Goal: Task Accomplishment & Management: Use online tool/utility

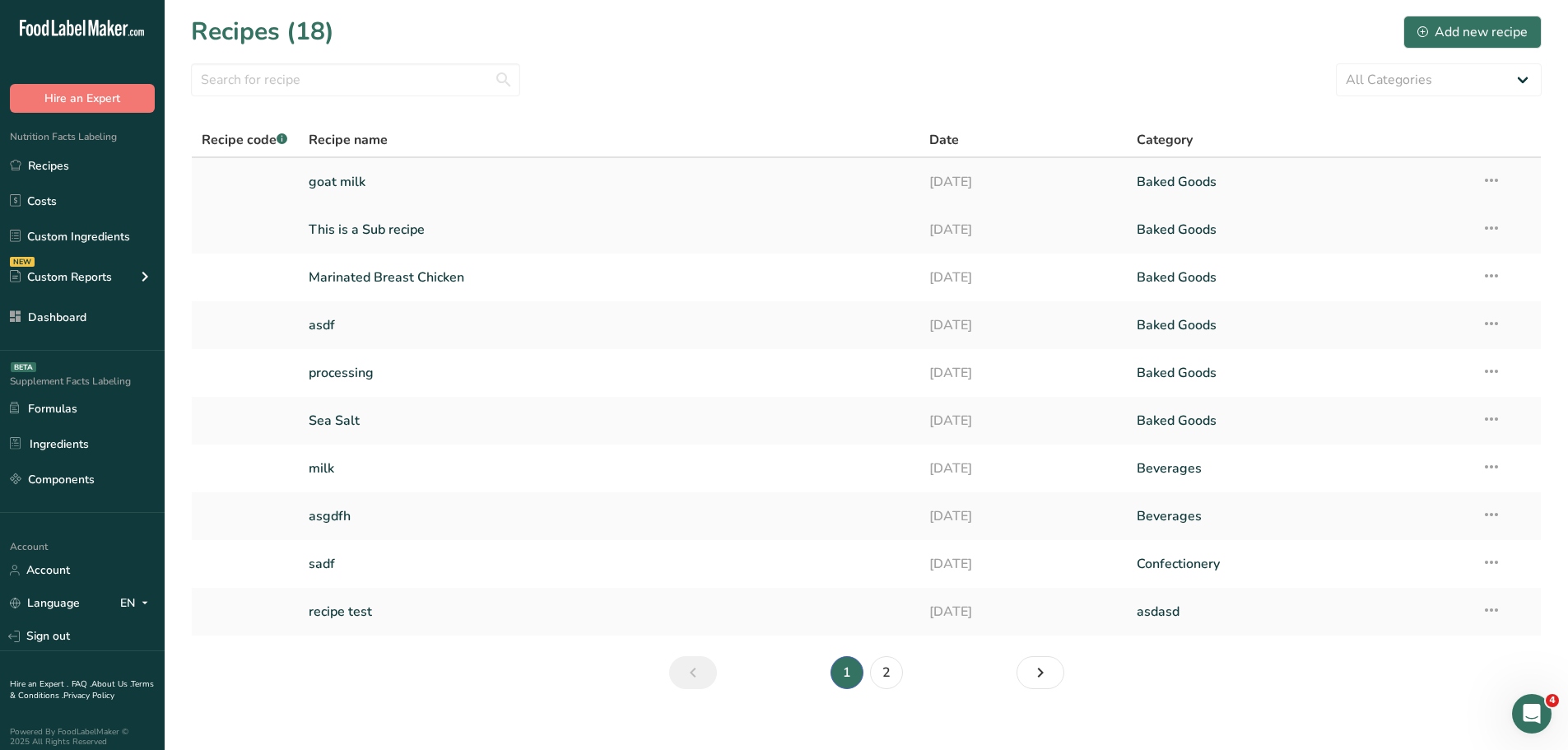
click at [364, 187] on link "goat milk" at bounding box center [609, 181] width 602 height 34
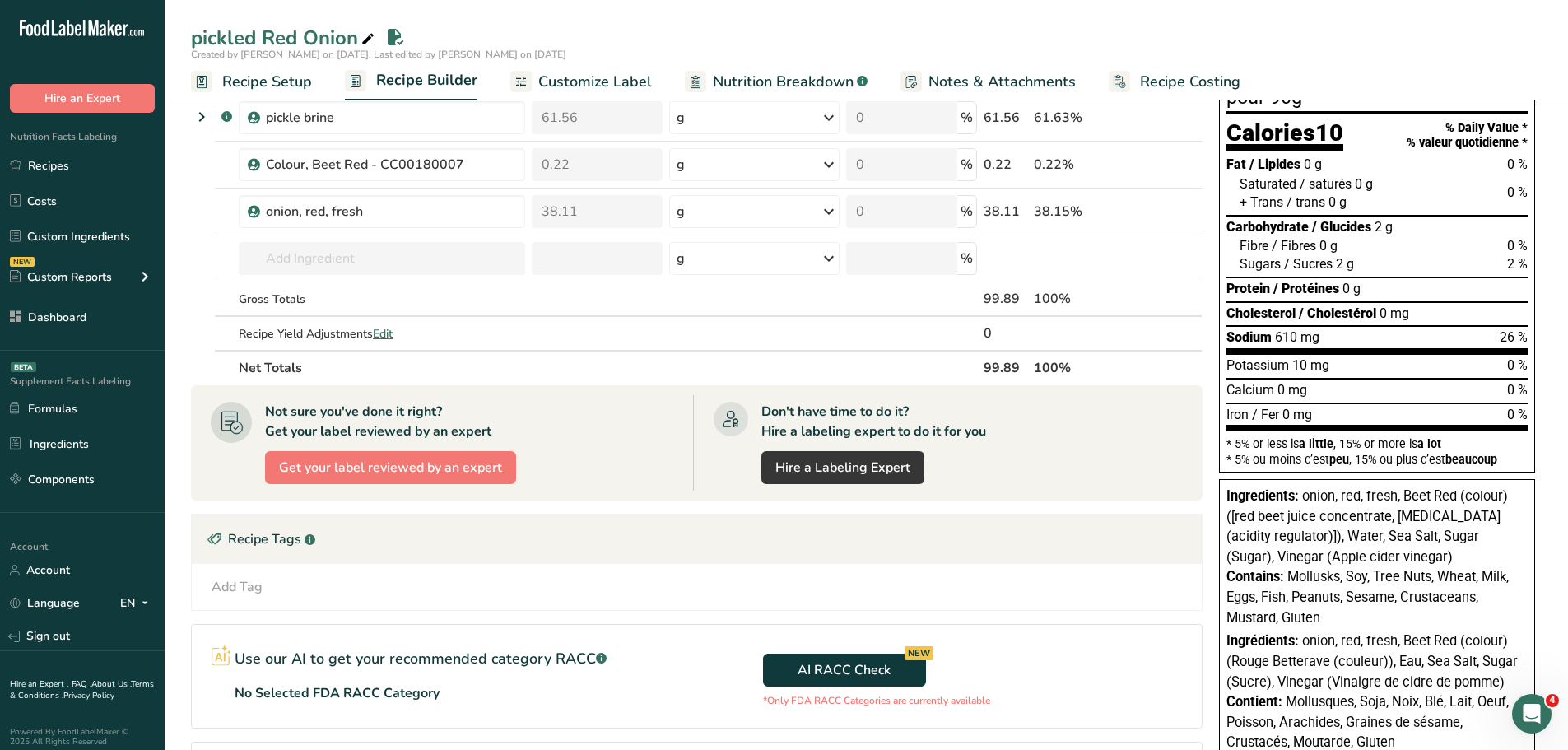
scroll to position [83, 0]
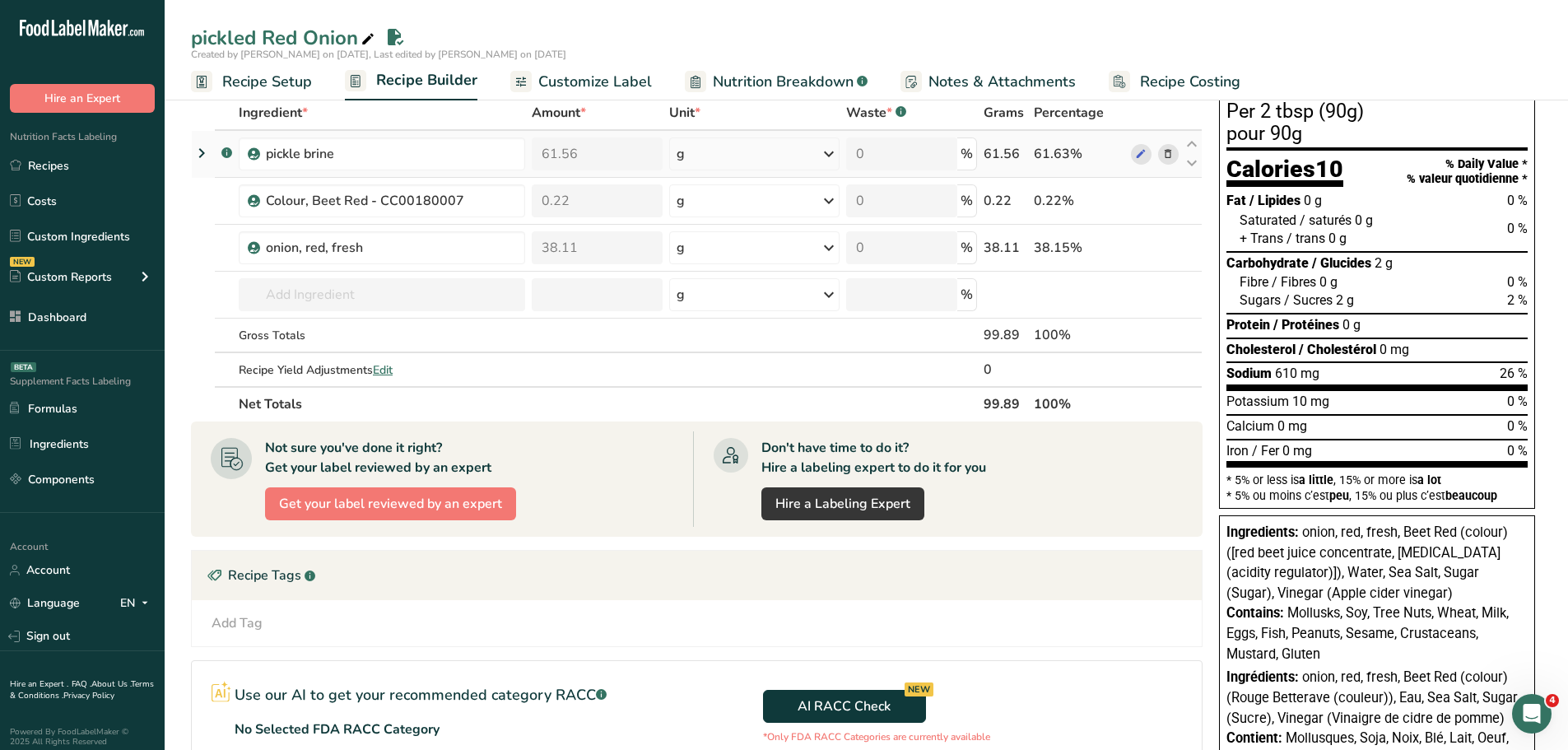
click at [199, 148] on icon at bounding box center [201, 153] width 19 height 30
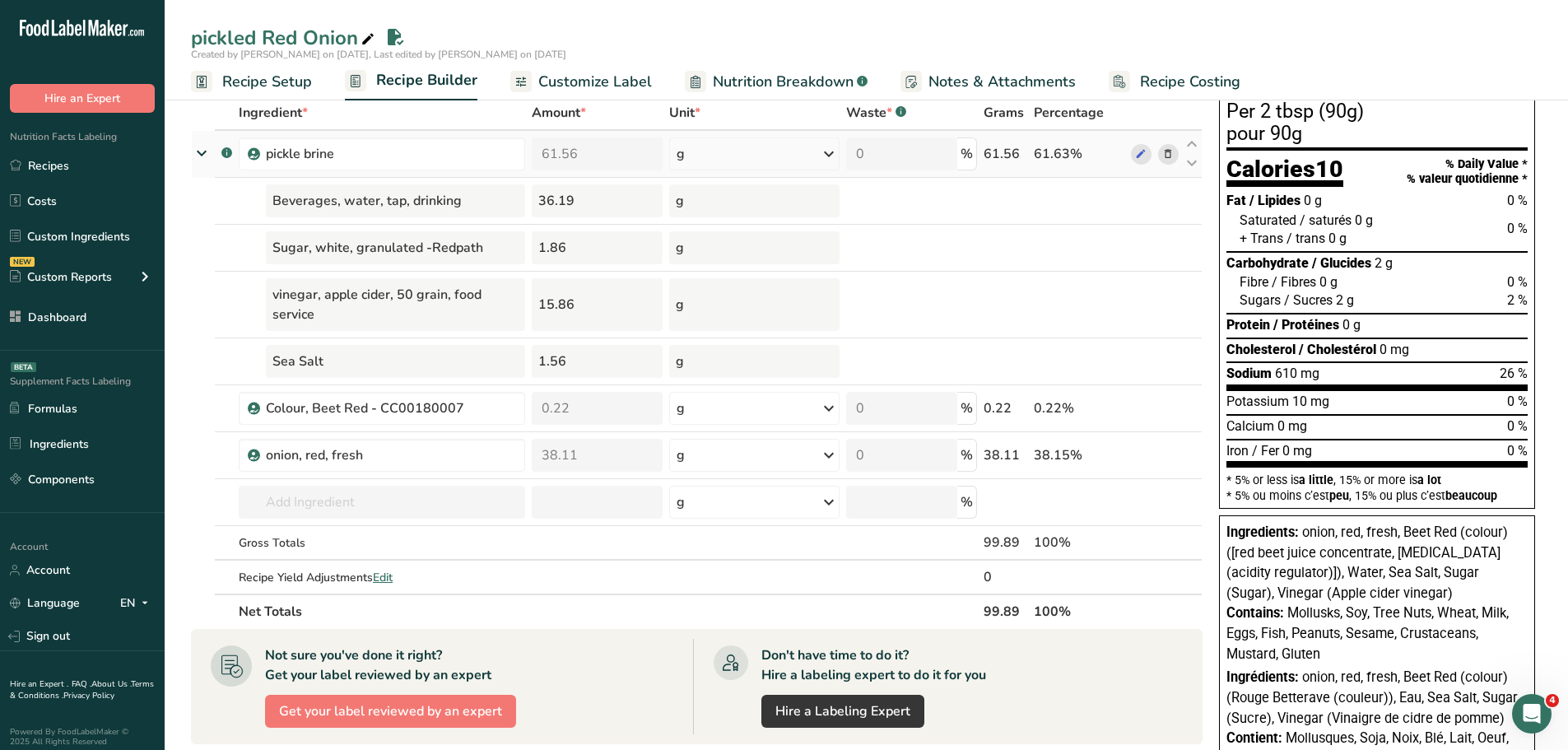
click at [199, 148] on icon at bounding box center [202, 153] width 30 height 19
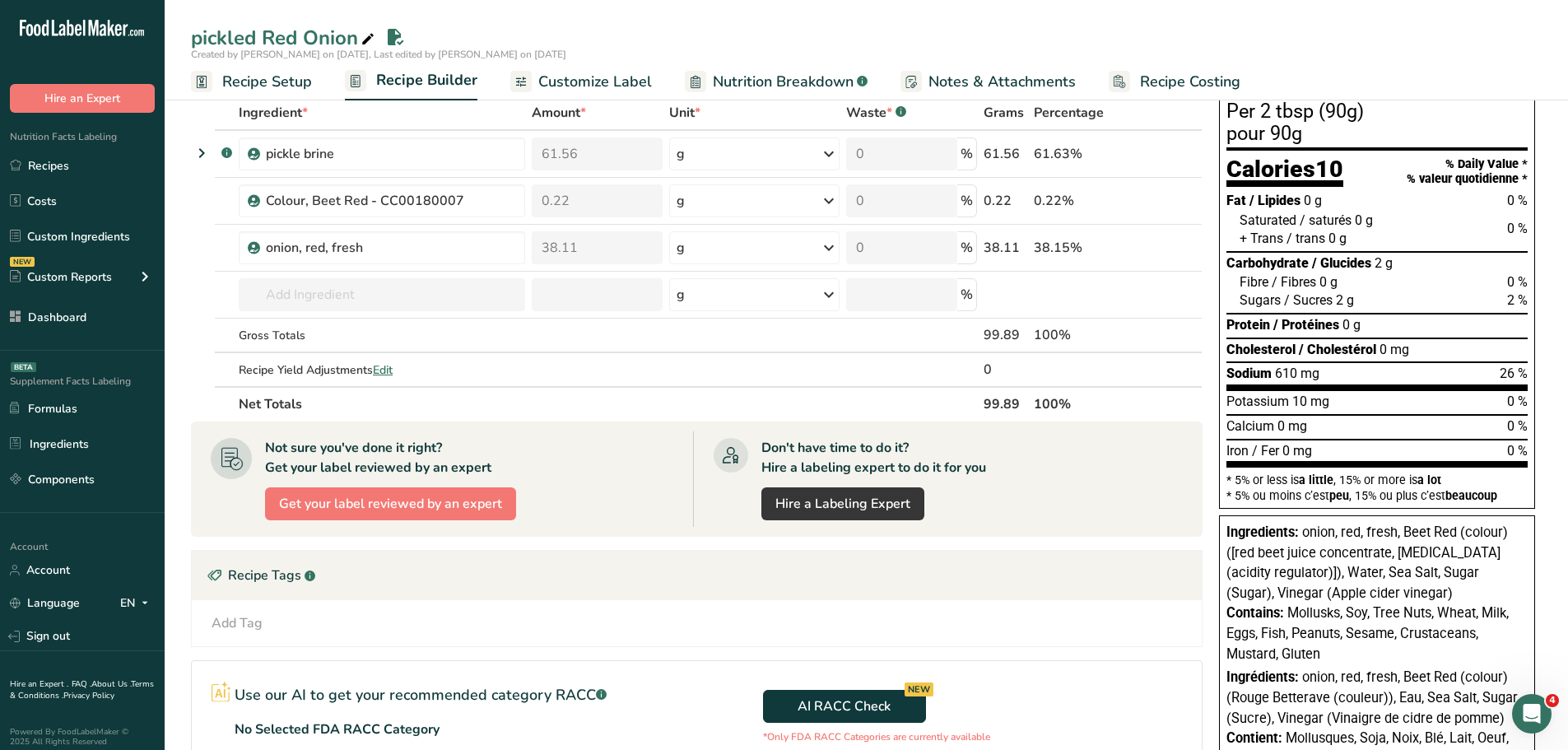
click at [1307, 530] on span "onion, red, fresh, Beet Red (colour) ([red beet juice concentrate, citric acid …" at bounding box center [1367, 562] width 281 height 76
click at [1265, 591] on span "onion, red, fresh, Beet Red (colour) ([red beet juice concentrate, citric acid …" at bounding box center [1367, 562] width 281 height 76
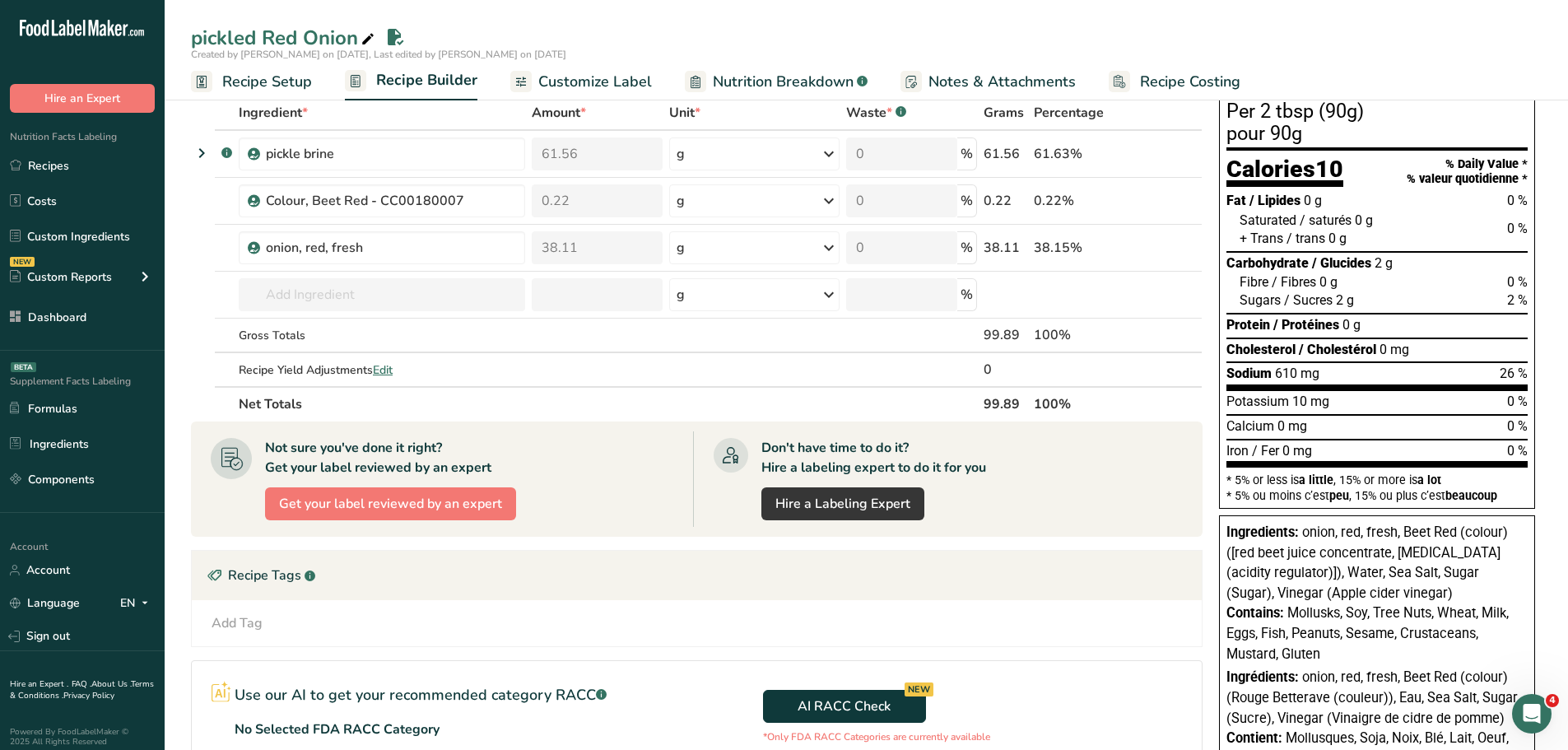
click at [1405, 565] on span "onion, red, fresh, Beet Red (colour) ([red beet juice concentrate, citric acid …" at bounding box center [1367, 562] width 281 height 76
click at [1346, 657] on div "Contains: Mollusks, Soy, Tree Nuts, Wheat, Milk, Eggs, Fish, Peanuts, Sesame, C…" at bounding box center [1377, 633] width 301 height 61
click at [777, 83] on span "Nutrition Breakdown" at bounding box center [783, 82] width 141 height 22
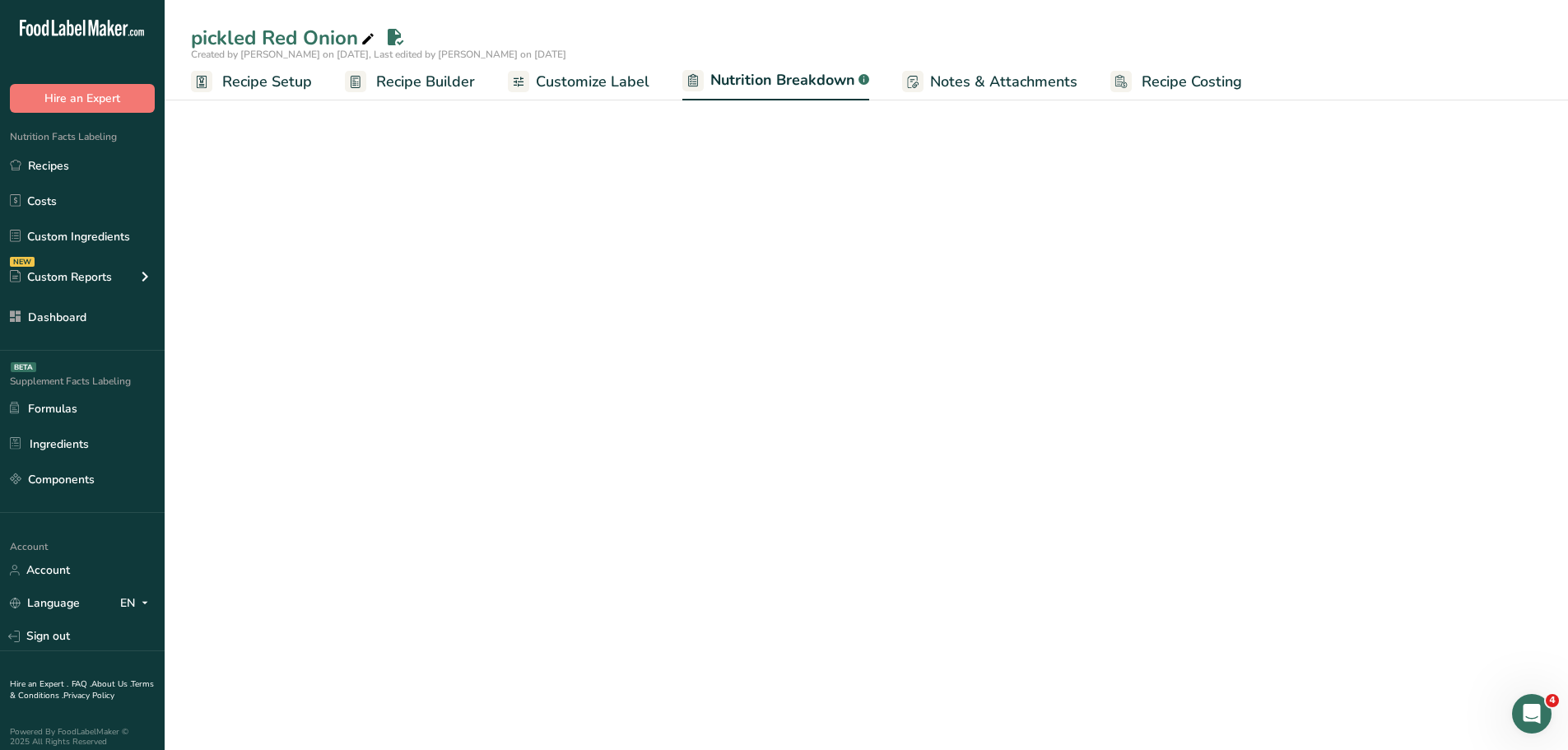
select select "Calories"
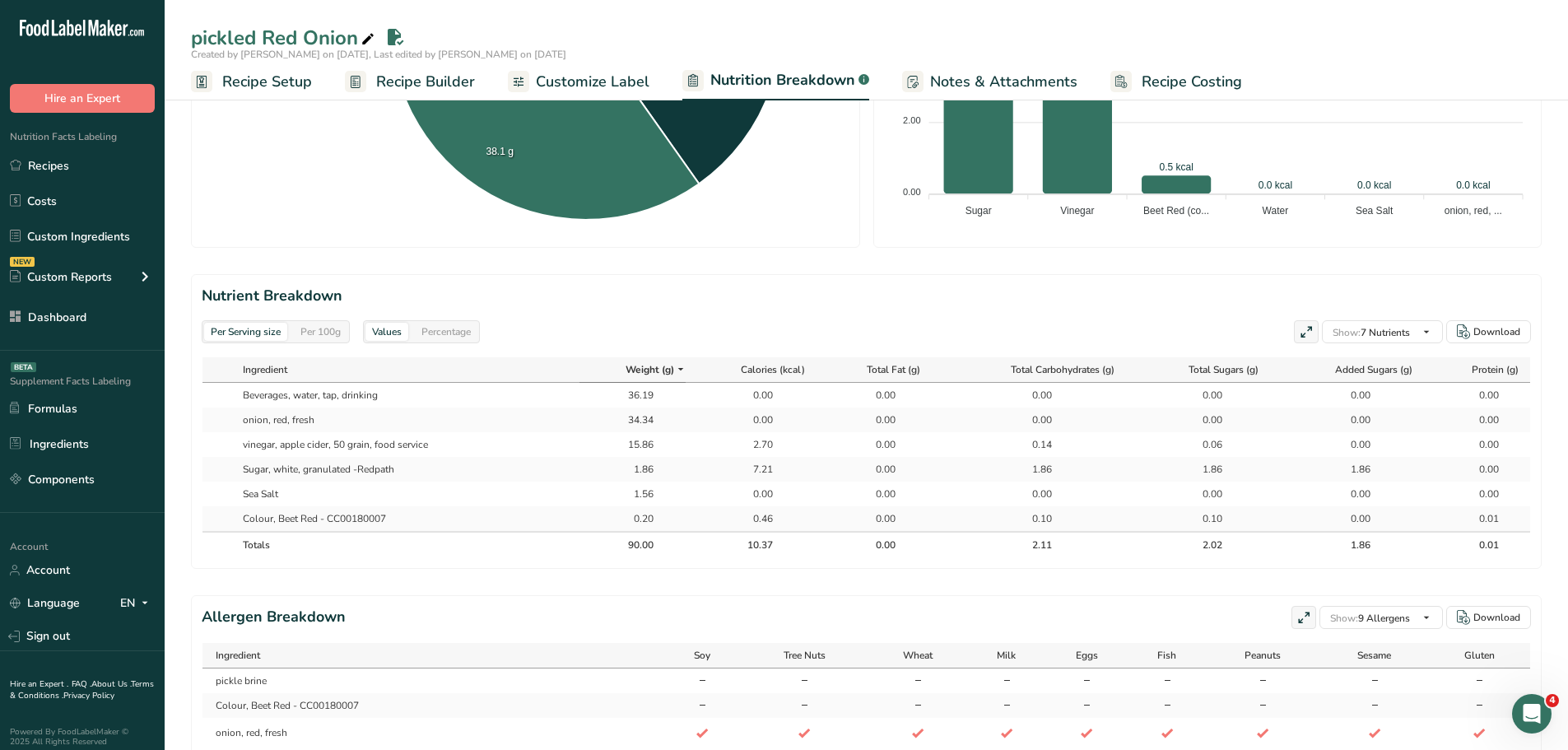
scroll to position [576, 0]
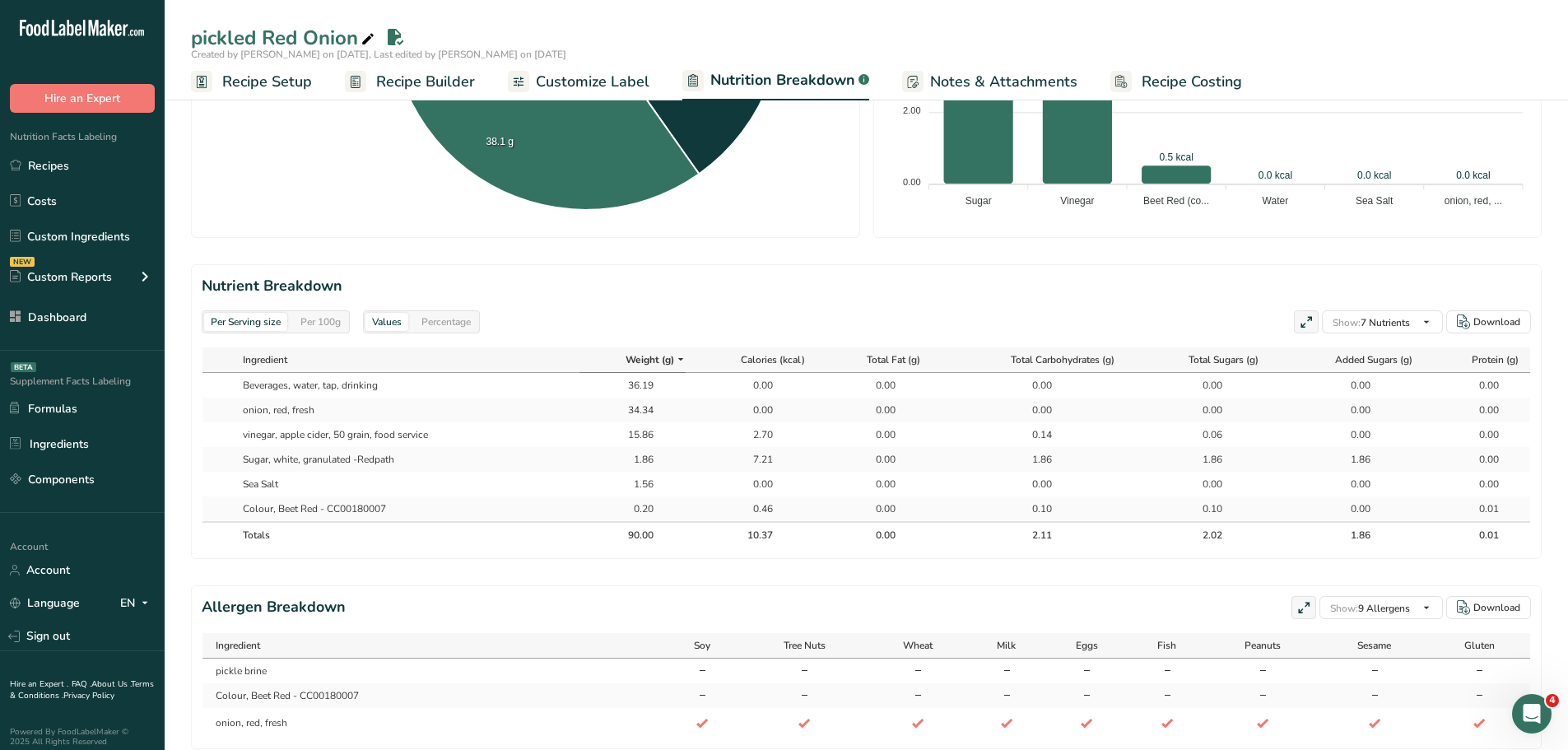
click at [603, 79] on span "Customize Label" at bounding box center [592, 82] width 113 height 22
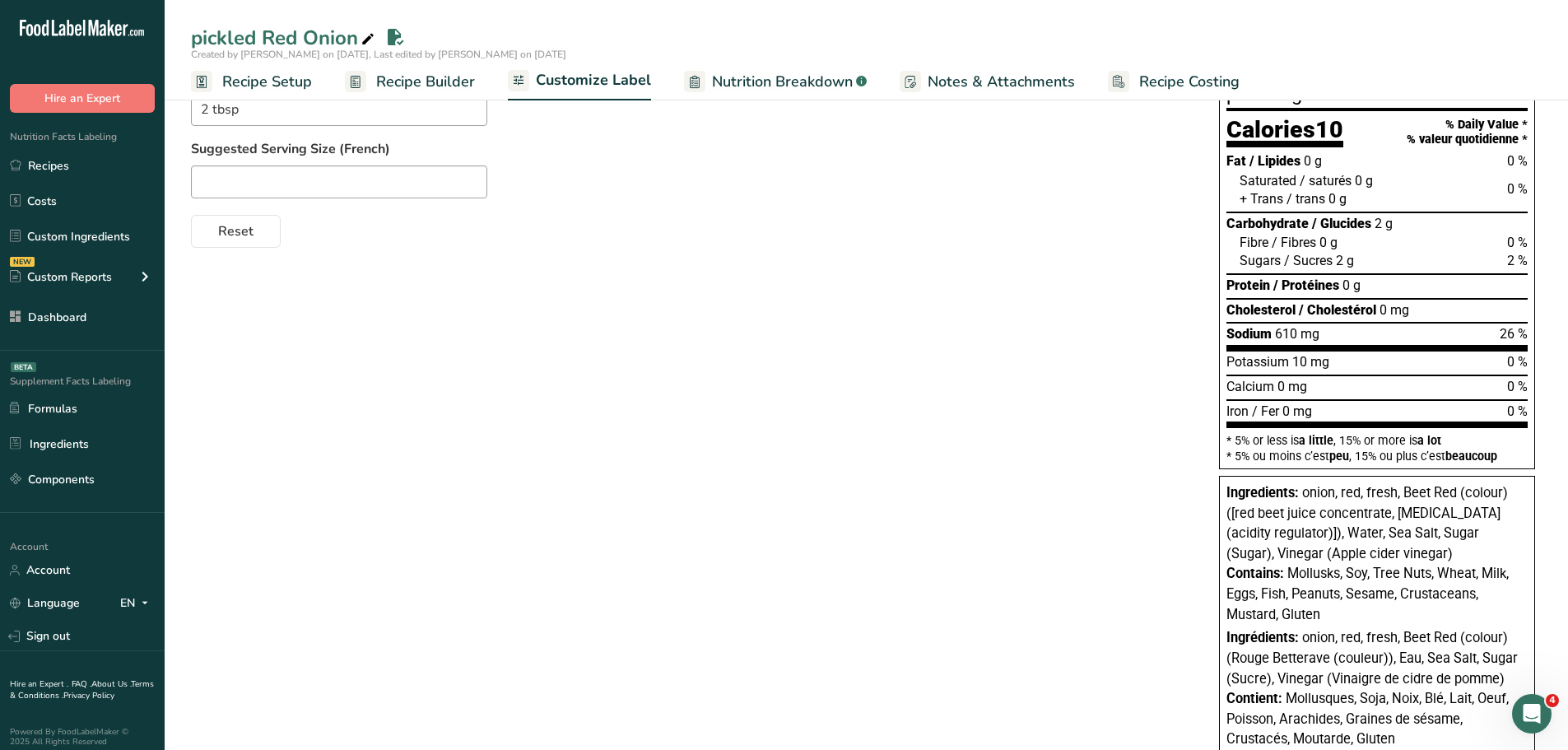
scroll to position [26, 0]
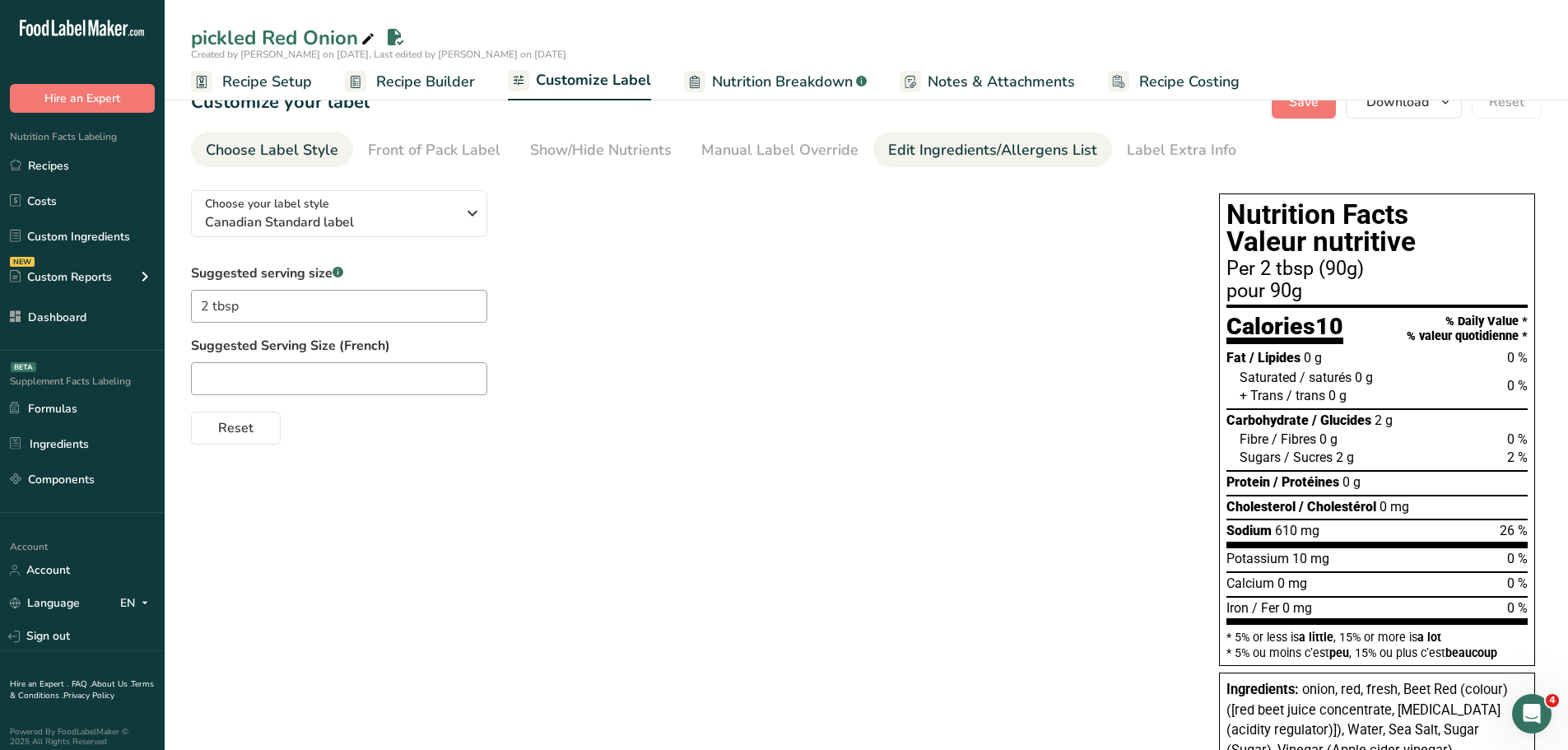
click at [953, 155] on div "Edit Ingredients/Allergens List" at bounding box center [993, 149] width 209 height 22
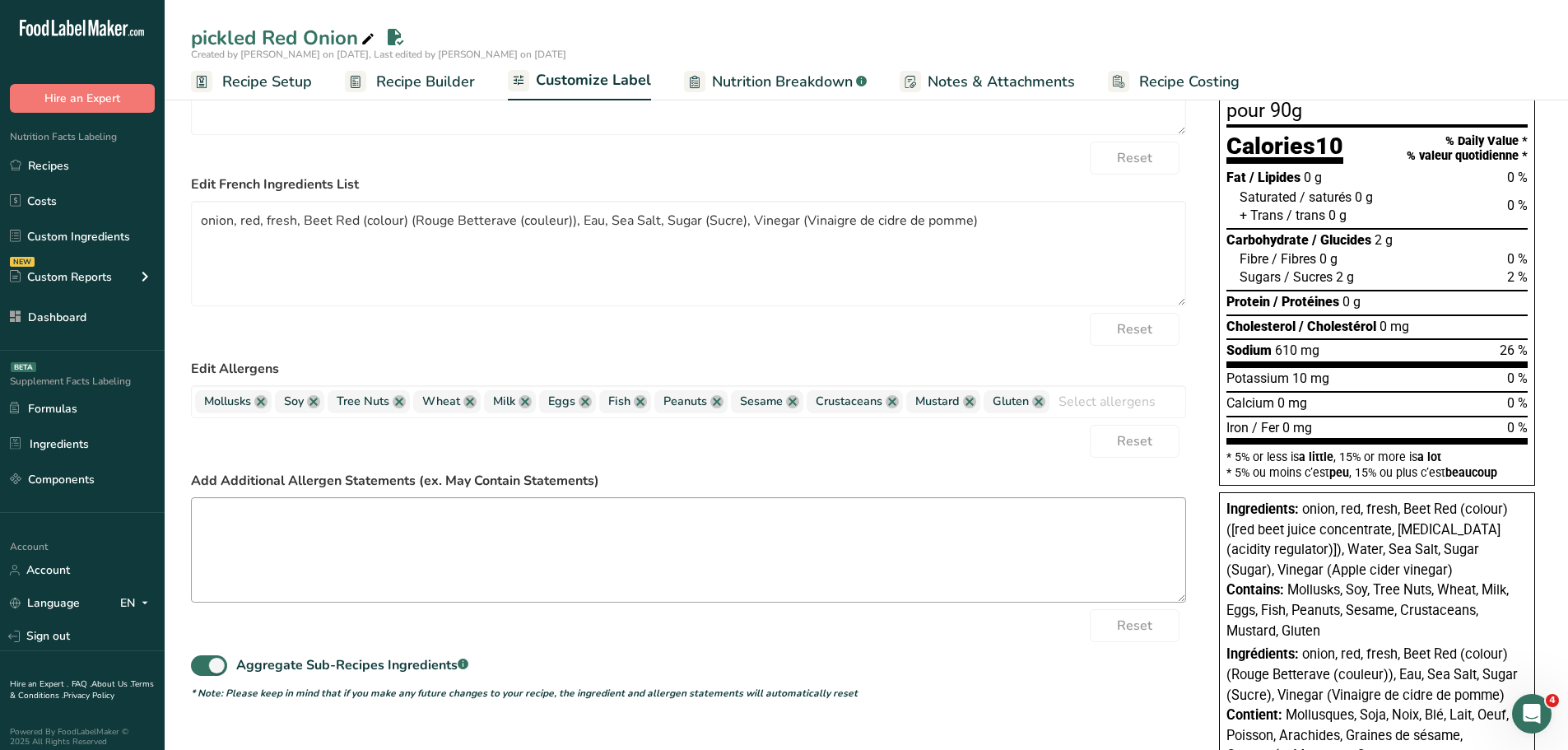
scroll to position [273, 0]
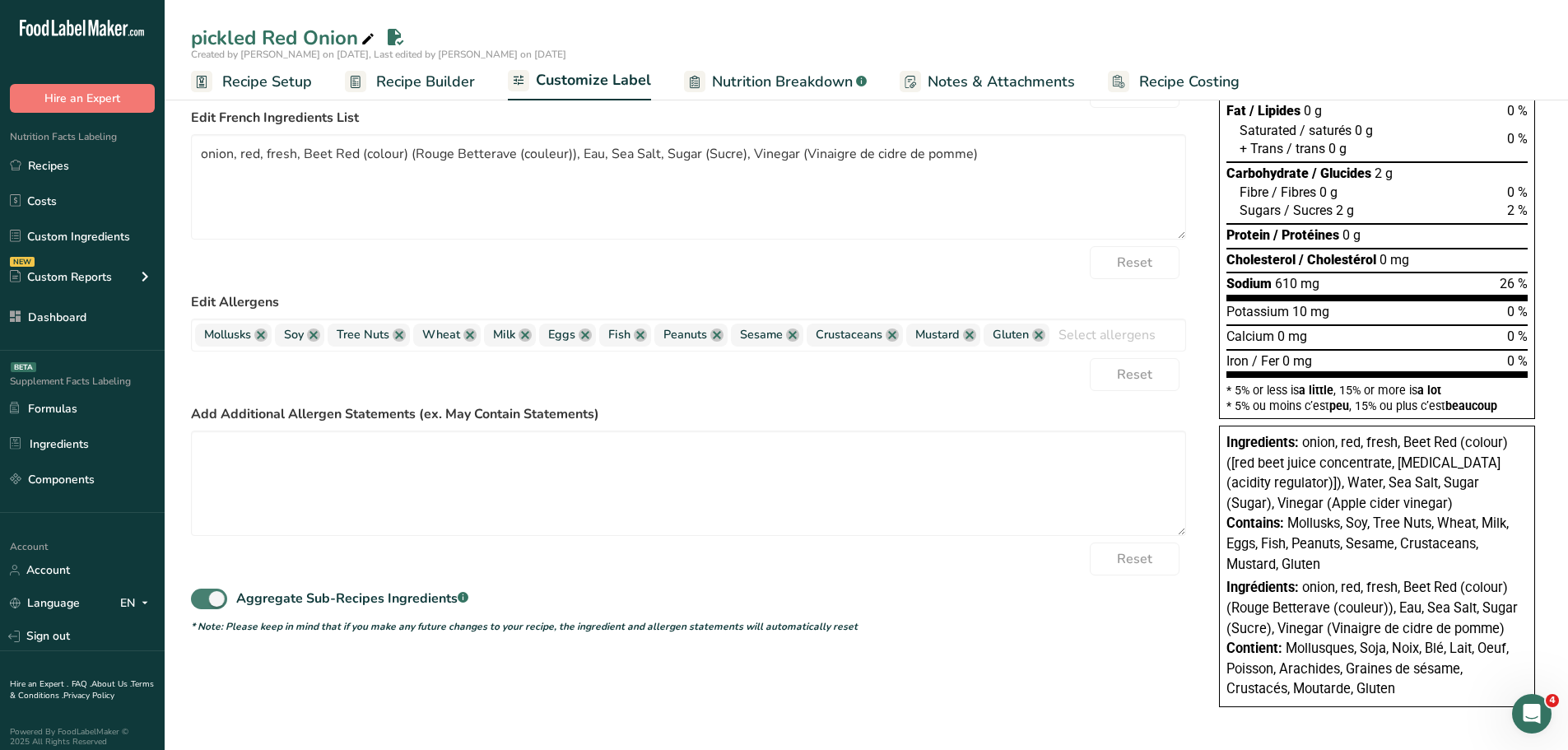
click at [208, 598] on span at bounding box center [208, 598] width 36 height 20
click at [202, 598] on input "Aggregate Sub-Recipes Ingredients .a-a{fill:#347362;}.b-a{fill:#fff;}" at bounding box center [196, 599] width 11 height 11
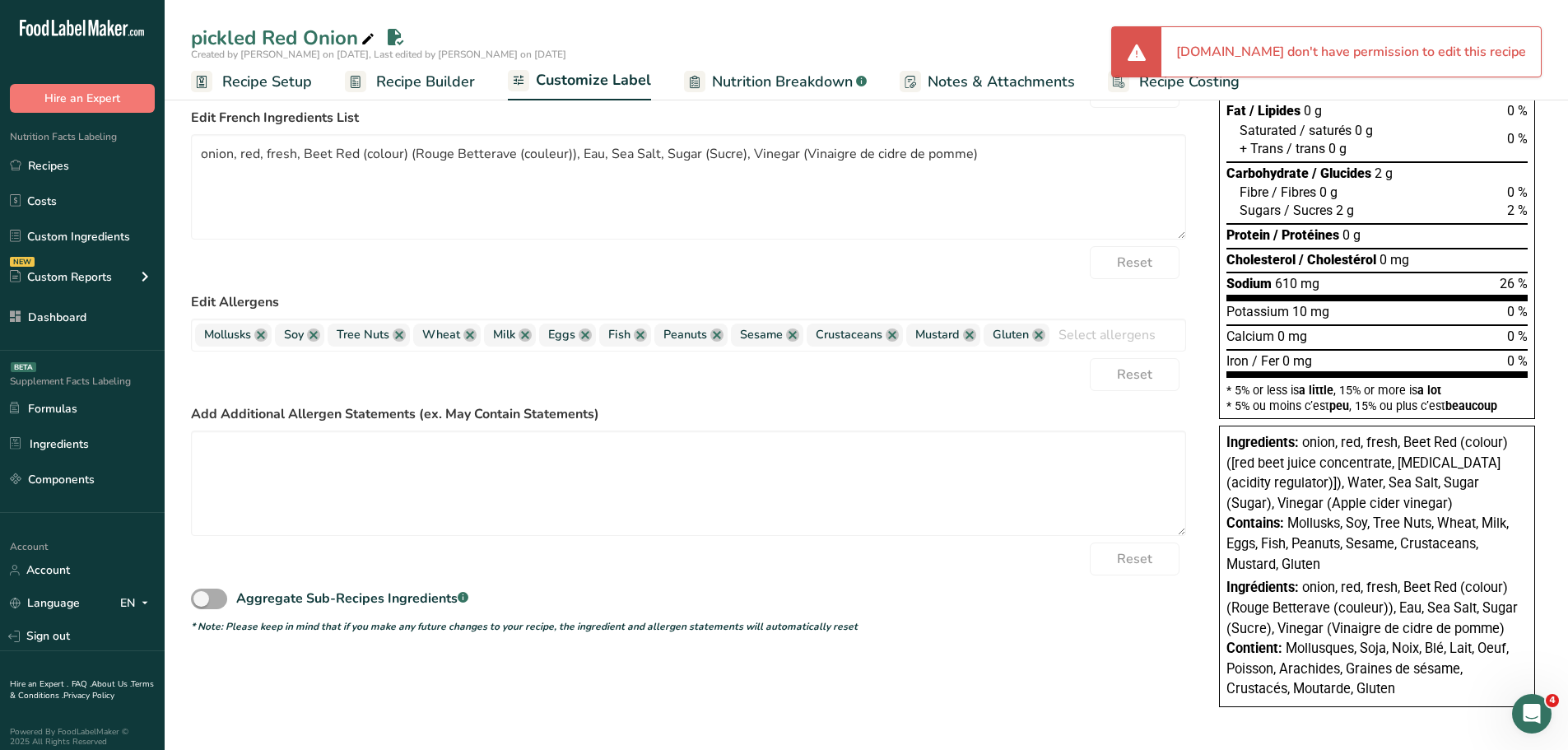
click at [213, 600] on span at bounding box center [208, 598] width 36 height 20
click at [202, 600] on input "Aggregate Sub-Recipes Ingredients .a-a{fill:#347362;}.b-a{fill:#fff;}" at bounding box center [196, 599] width 11 height 11
checkbox input "true"
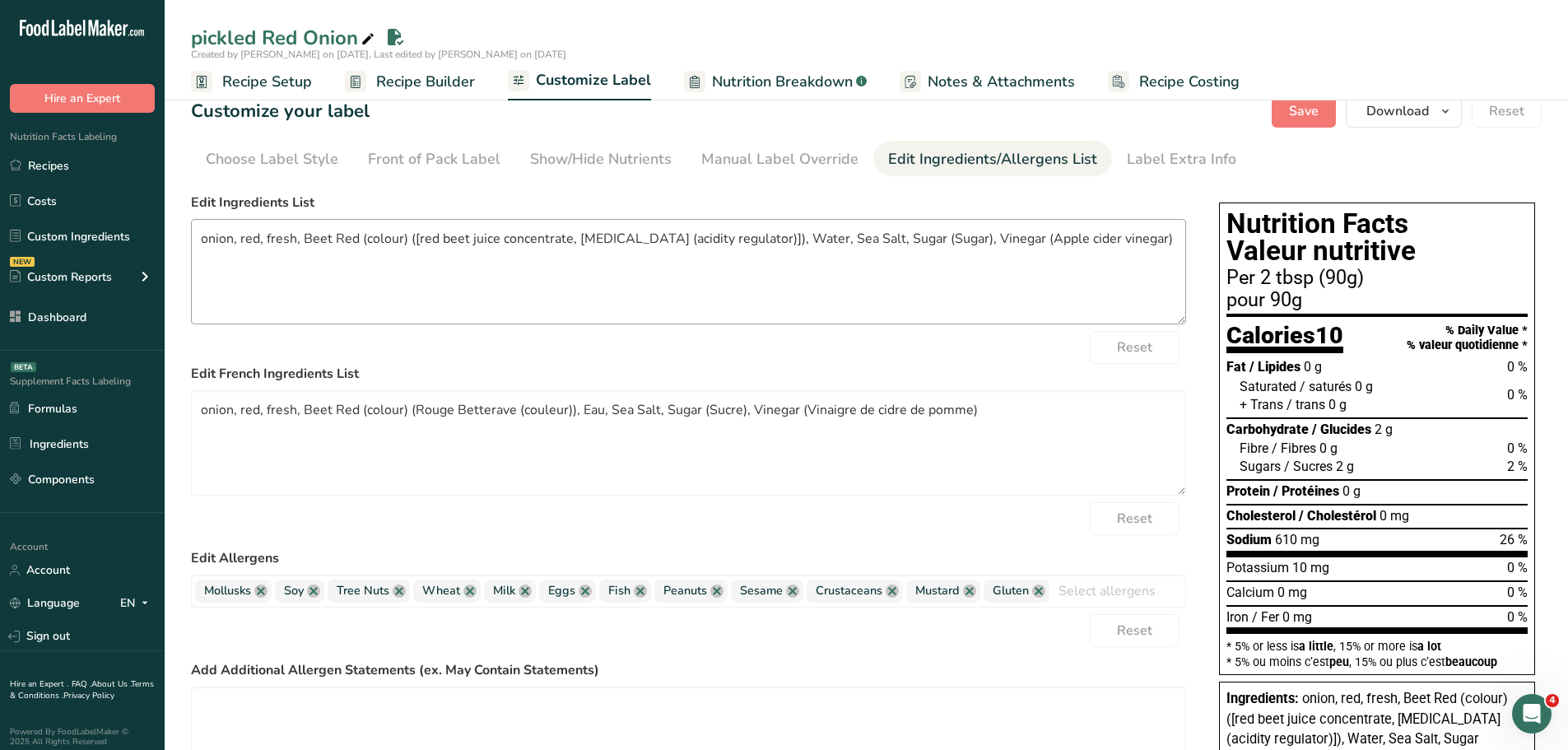
scroll to position [0, 0]
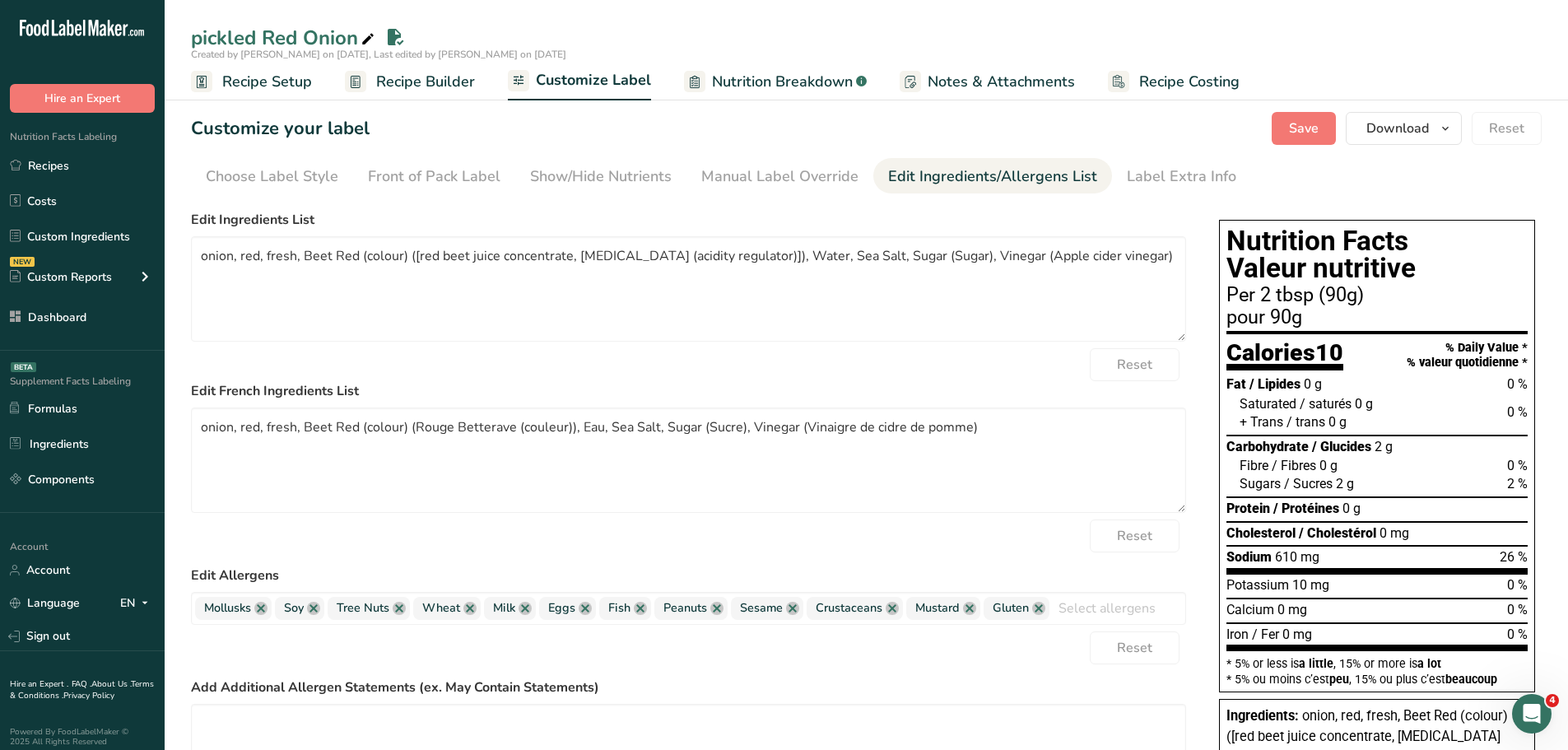
click at [411, 76] on span "Recipe Builder" at bounding box center [425, 82] width 98 height 22
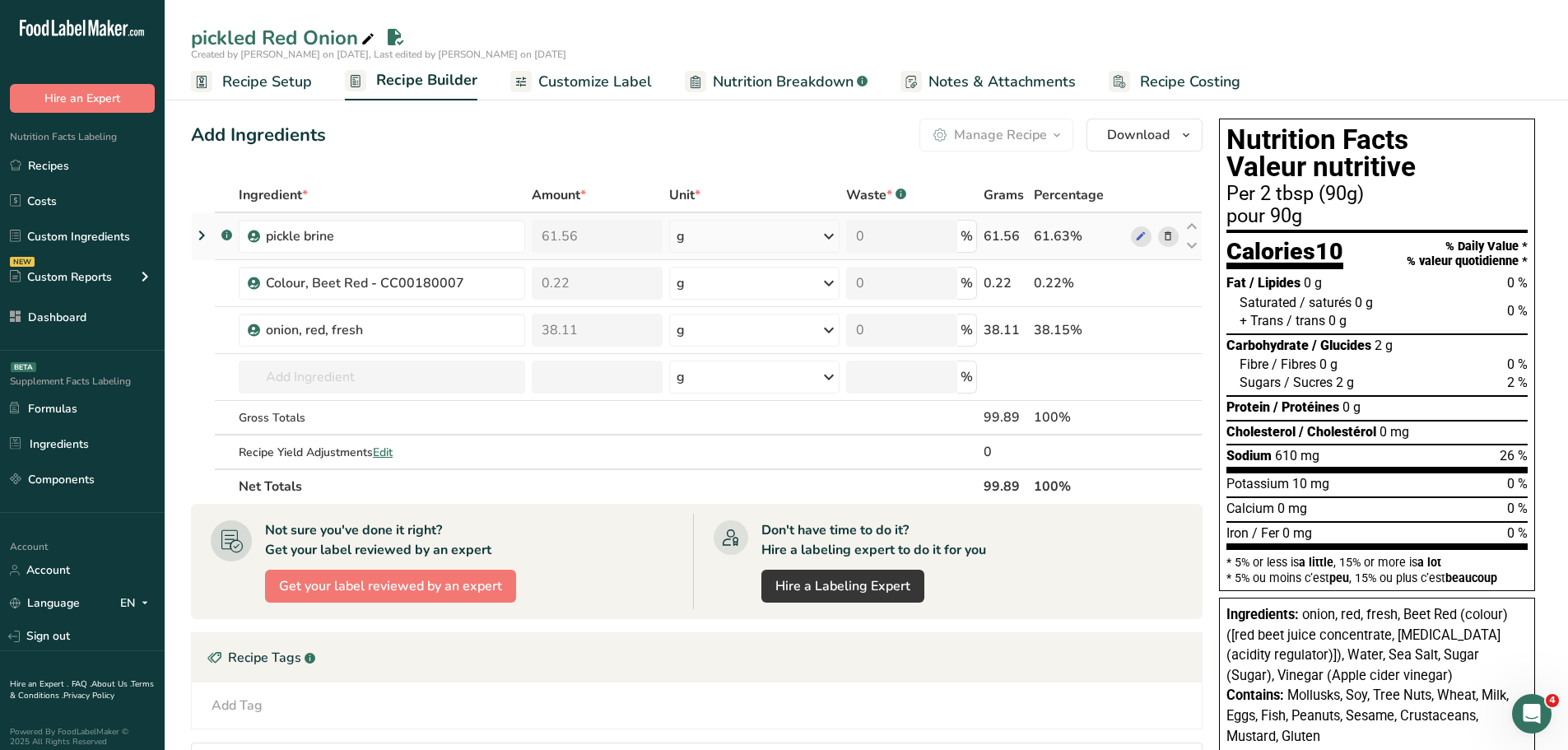
click at [203, 231] on icon at bounding box center [201, 235] width 19 height 30
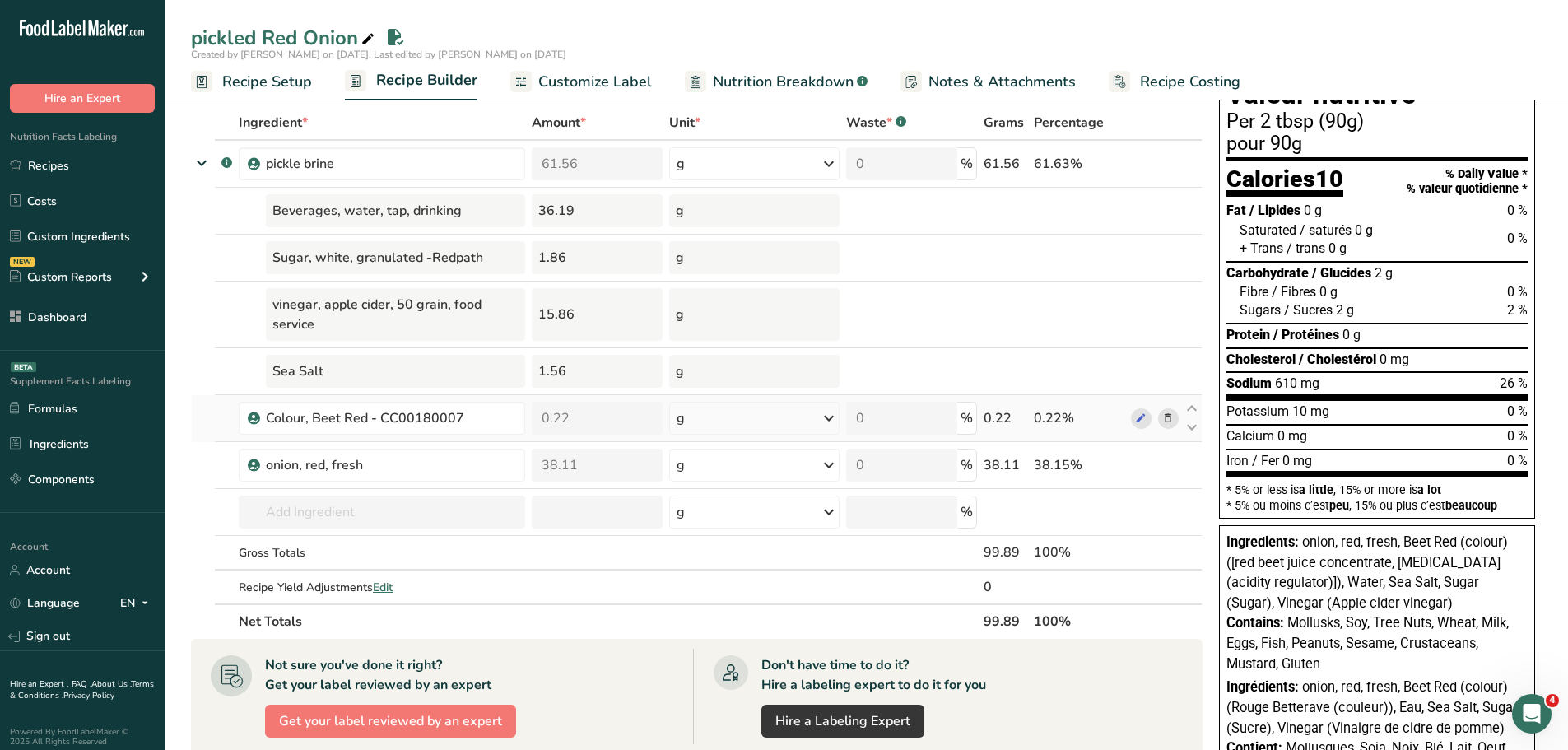
scroll to position [83, 0]
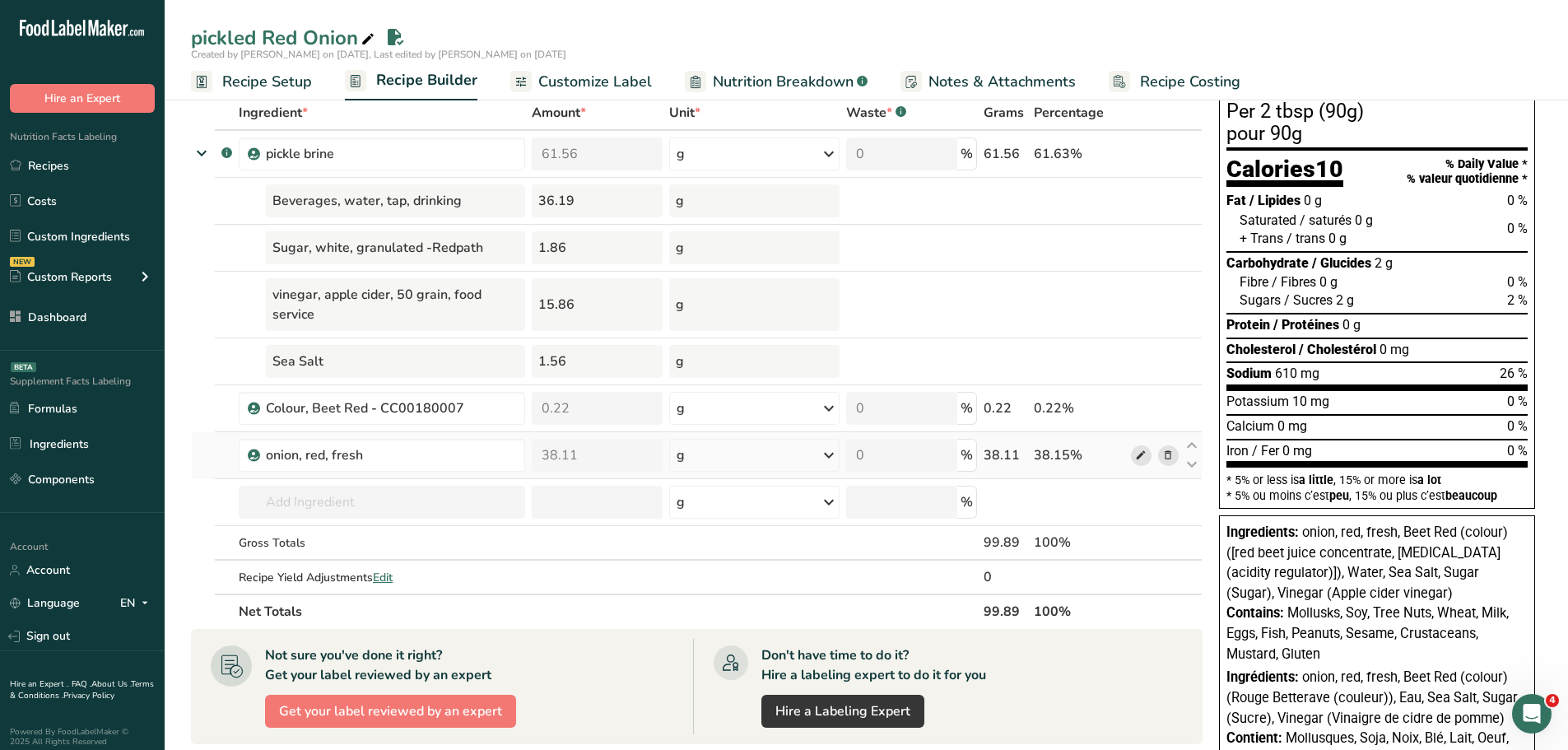
click at [1142, 455] on icon at bounding box center [1140, 456] width 11 height 18
click at [1138, 415] on icon at bounding box center [1140, 408] width 11 height 18
click at [1143, 155] on icon at bounding box center [1140, 155] width 11 height 18
click at [1259, 588] on span "onion, red, fresh, Beet Red (colour) ([red beet juice concentrate, citric acid …" at bounding box center [1367, 562] width 281 height 76
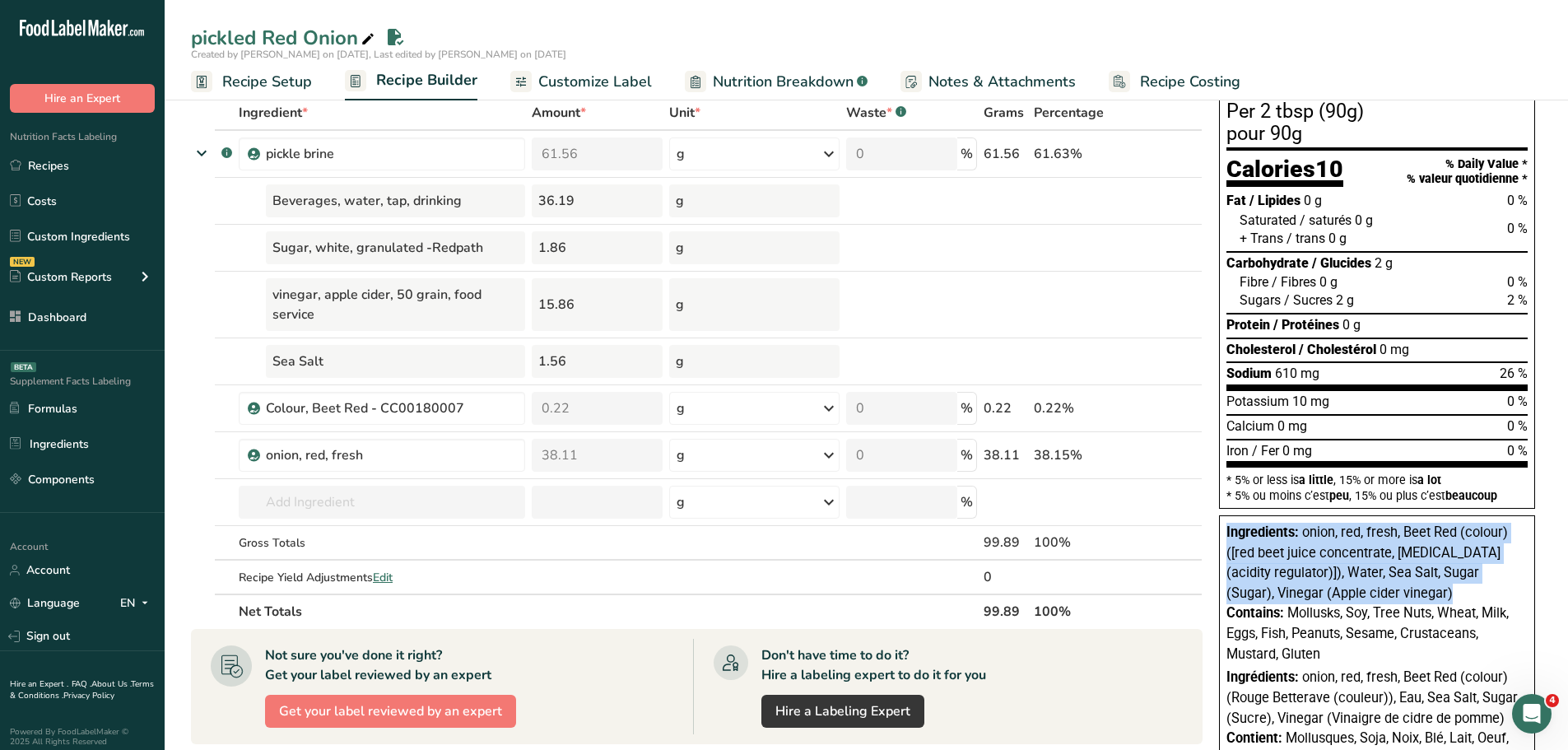
click at [1259, 588] on span "onion, red, fresh, Beet Red (colour) ([red beet juice concentrate, citric acid …" at bounding box center [1367, 562] width 281 height 76
click at [1354, 588] on span "onion, red, fresh, Beet Red (colour) ([red beet juice concentrate, citric acid …" at bounding box center [1367, 562] width 281 height 76
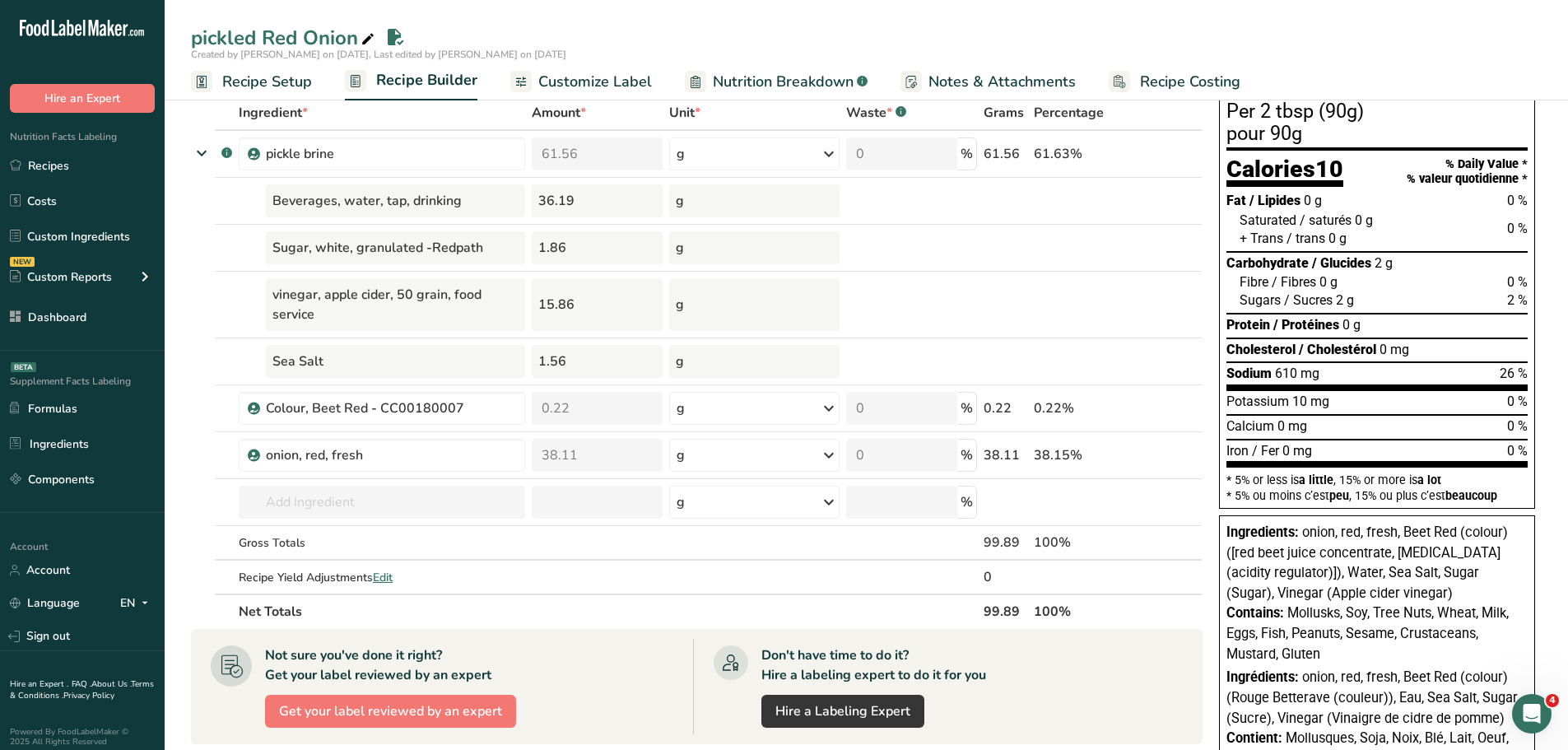
click at [1354, 588] on span "onion, red, fresh, Beet Red (colour) ([red beet juice concentrate, citric acid …" at bounding box center [1367, 562] width 281 height 76
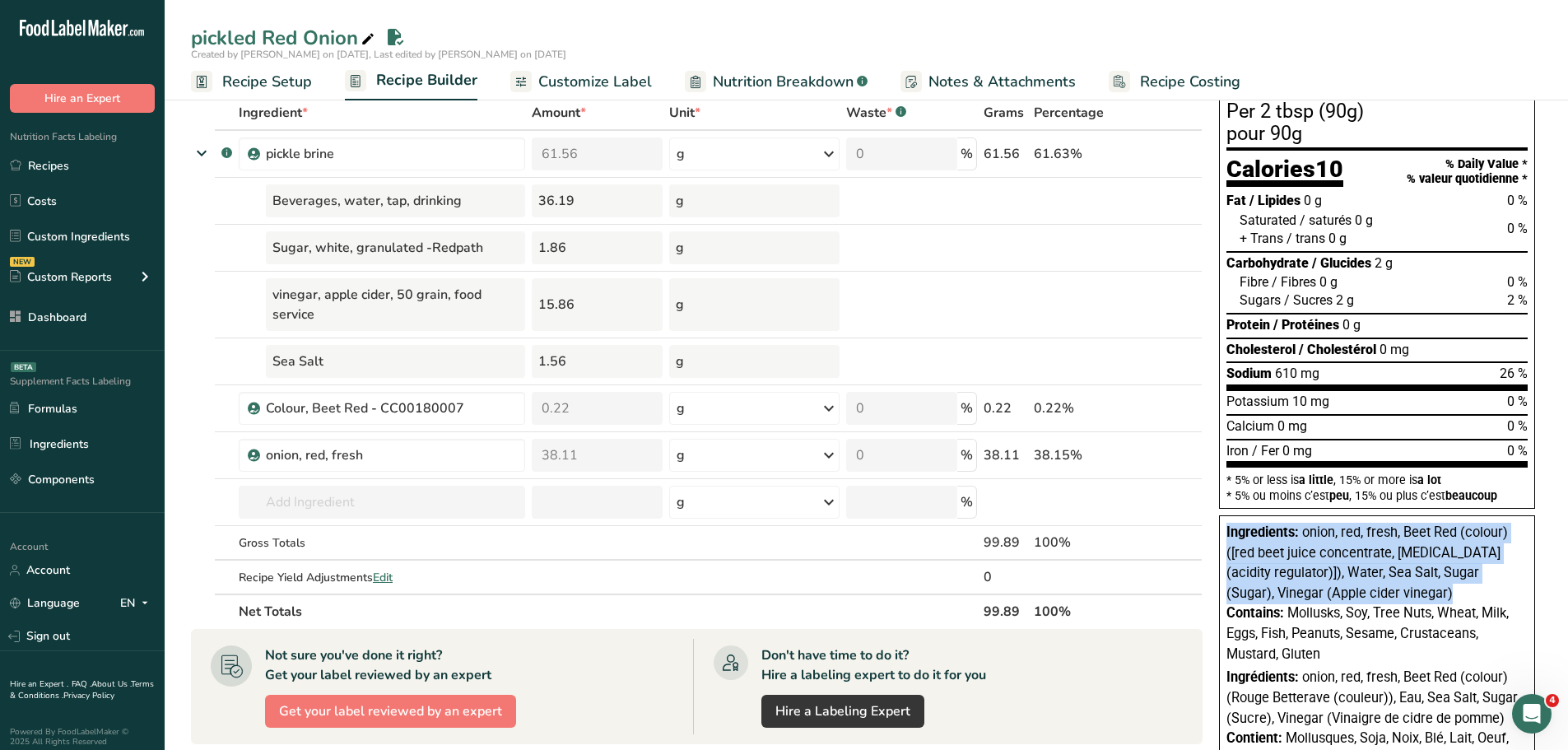
click at [1354, 588] on span "onion, red, fresh, Beet Red (colour) ([red beet juice concentrate, citric acid …" at bounding box center [1367, 562] width 281 height 76
drag, startPoint x: 1407, startPoint y: 595, endPoint x: 1301, endPoint y: 572, distance: 108.5
click at [1301, 572] on div "Ingredients: onion, red, fresh, Beet Red (colour) ([red beet juice concentrate,…" at bounding box center [1377, 563] width 301 height 81
click at [1351, 589] on span "onion, red, fresh, Beet Red (colour) ([red beet juice concentrate, citric acid …" at bounding box center [1367, 562] width 281 height 76
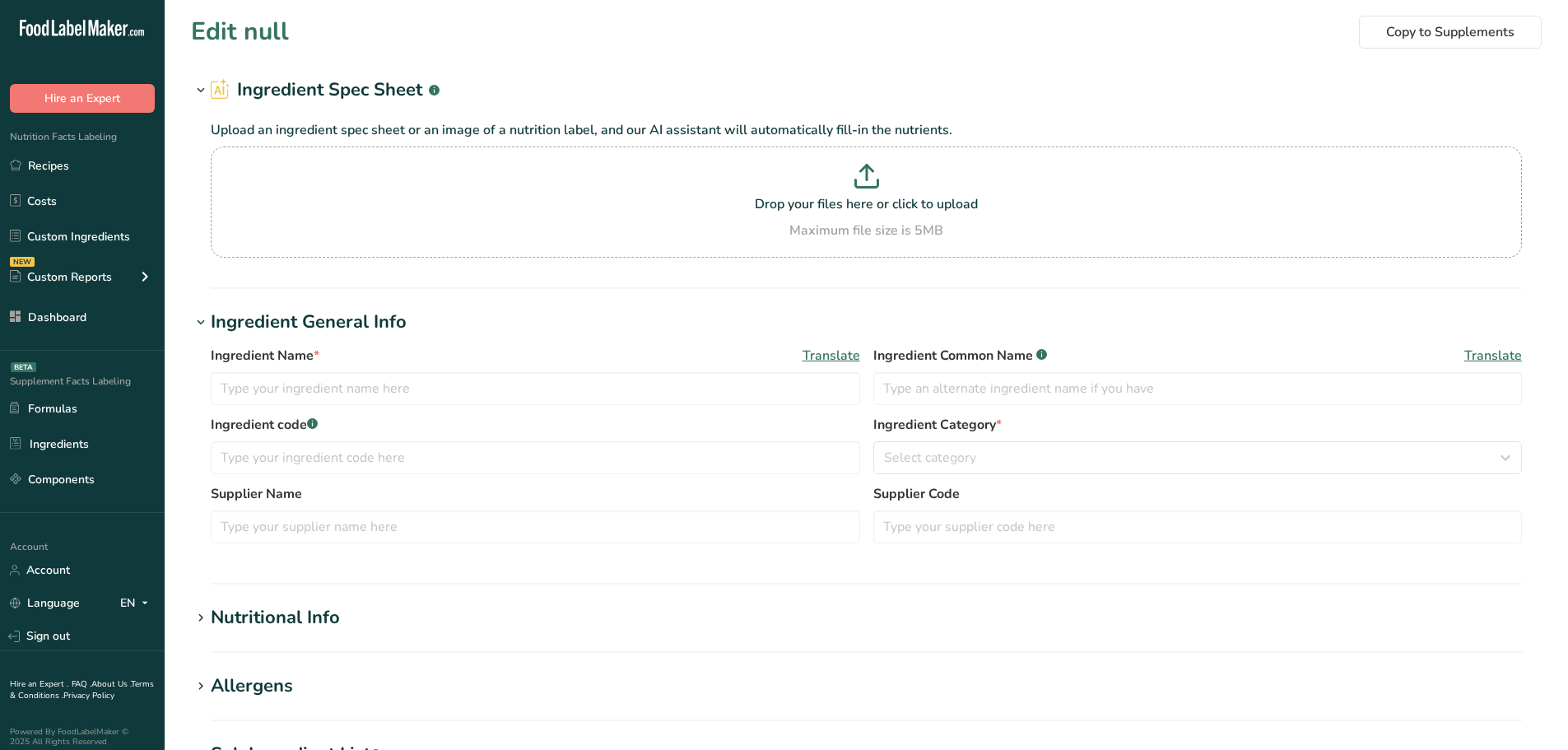
type input "Colour, Beet Red - CC00180007"
type input "Beet Red (colour)"
type input "DRY1212"
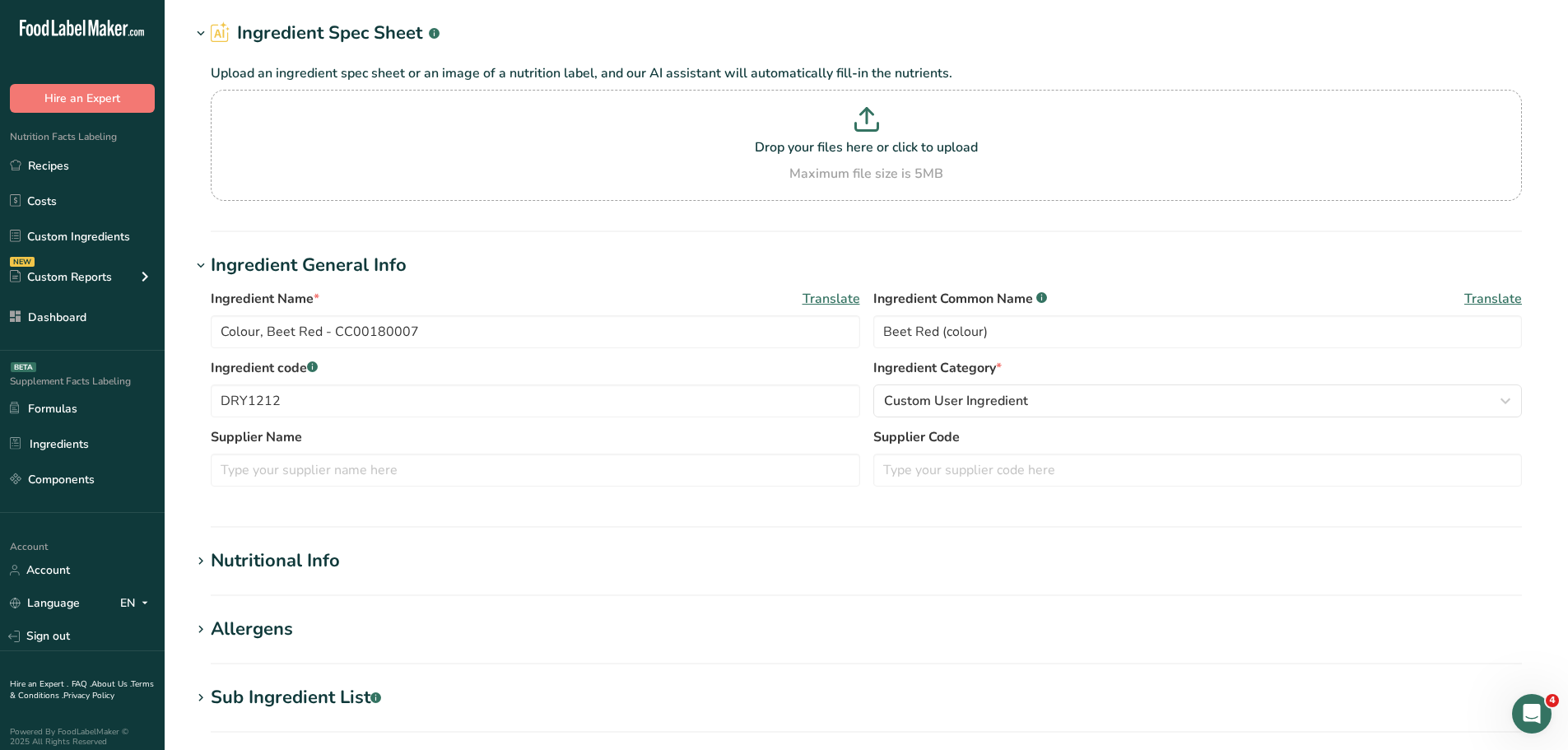
scroll to position [247, 0]
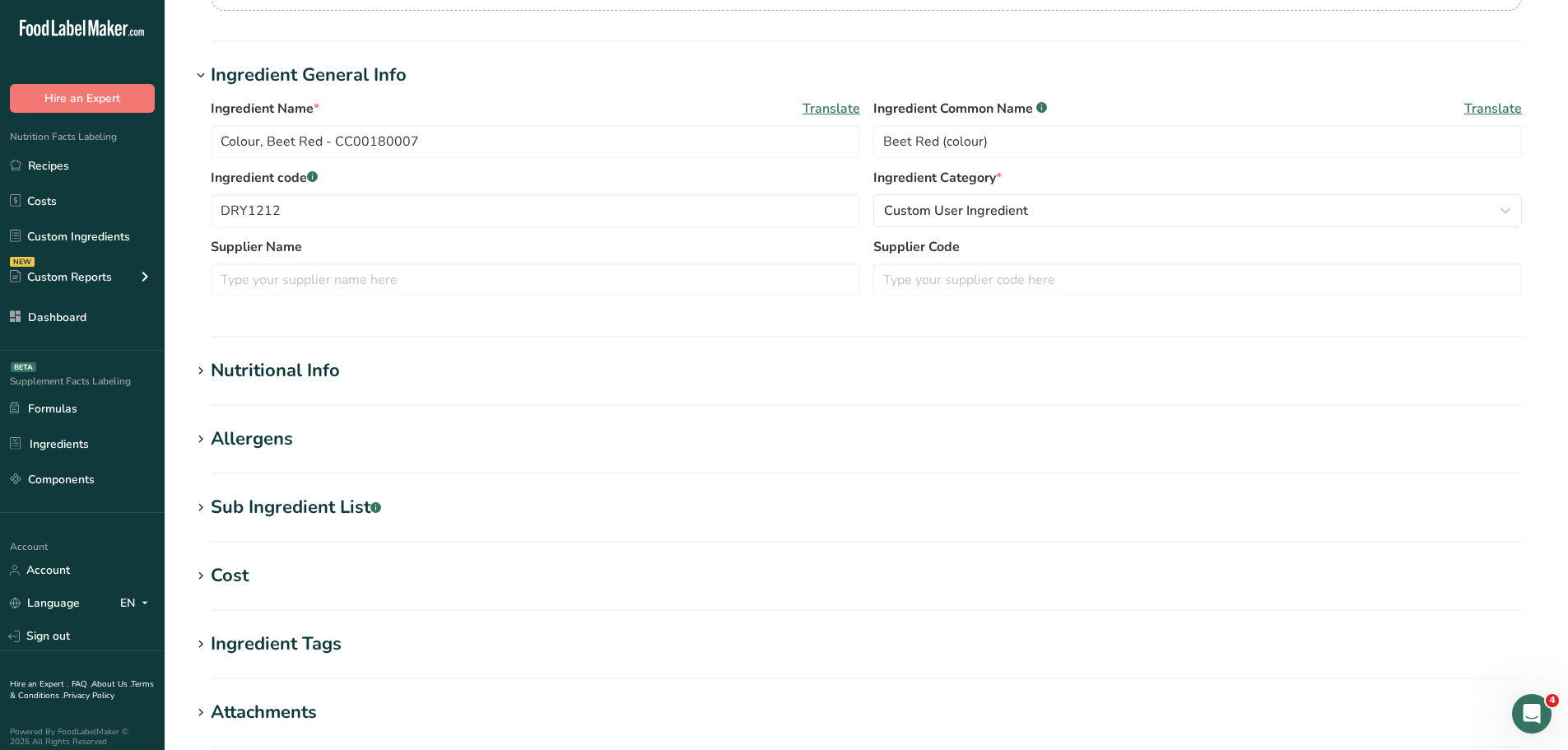
click at [293, 508] on div "Sub Ingredient List .a-a{fill:#347362;}.b-a{fill:#fff;}" at bounding box center [296, 507] width 170 height 27
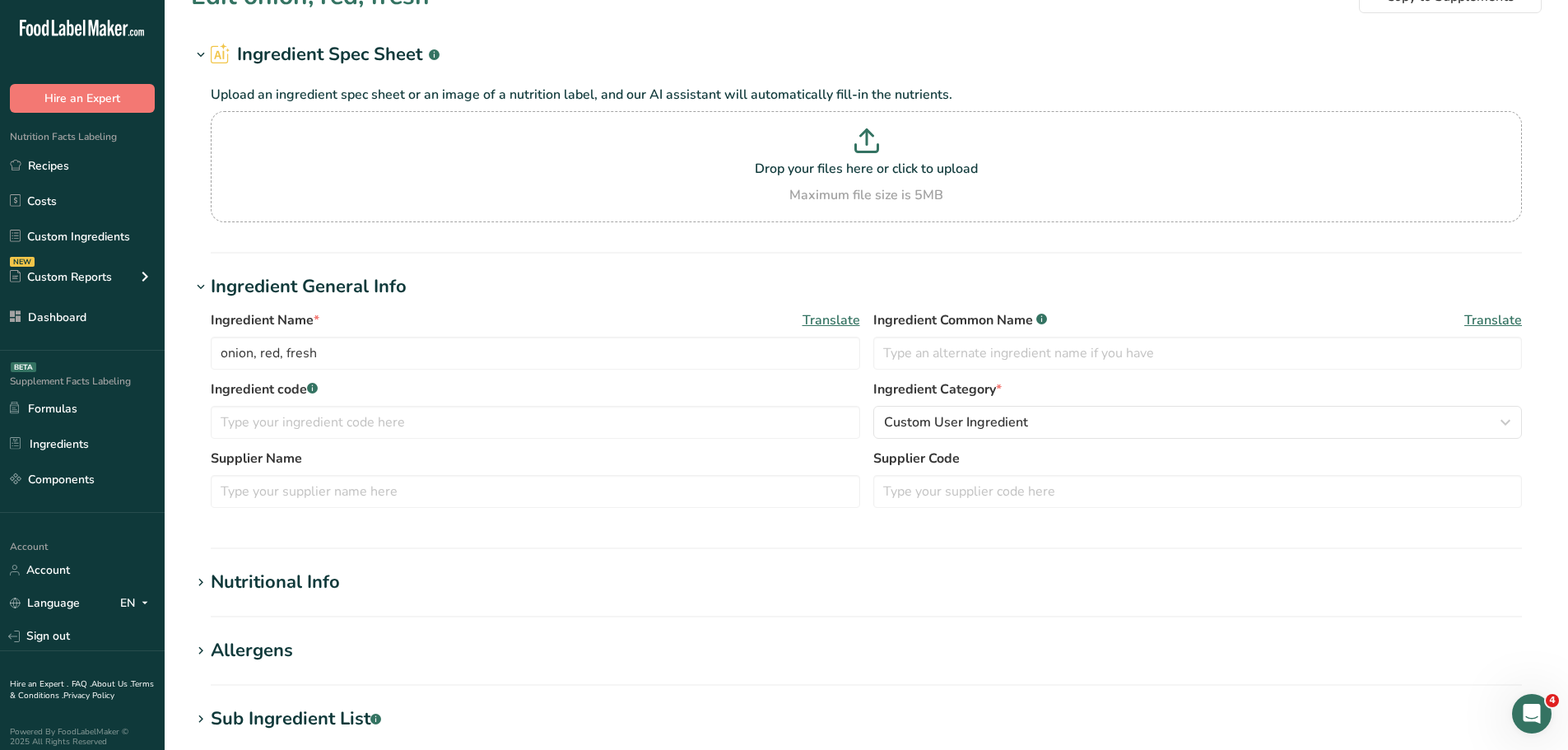
scroll to position [164, 0]
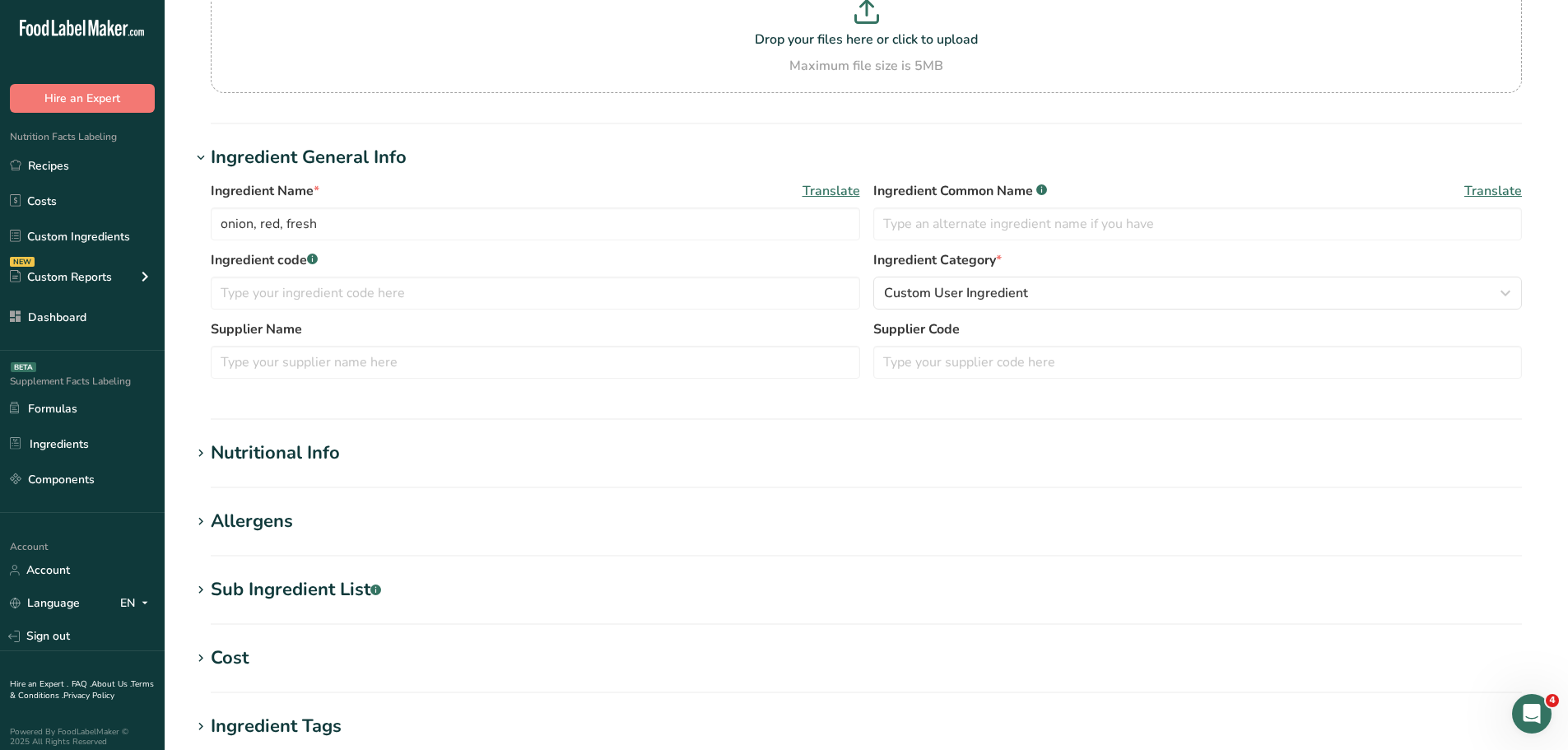
click at [286, 602] on div "Sub Ingredient List .a-a{fill:#347362;}.b-a{fill:#fff;}" at bounding box center [296, 589] width 170 height 27
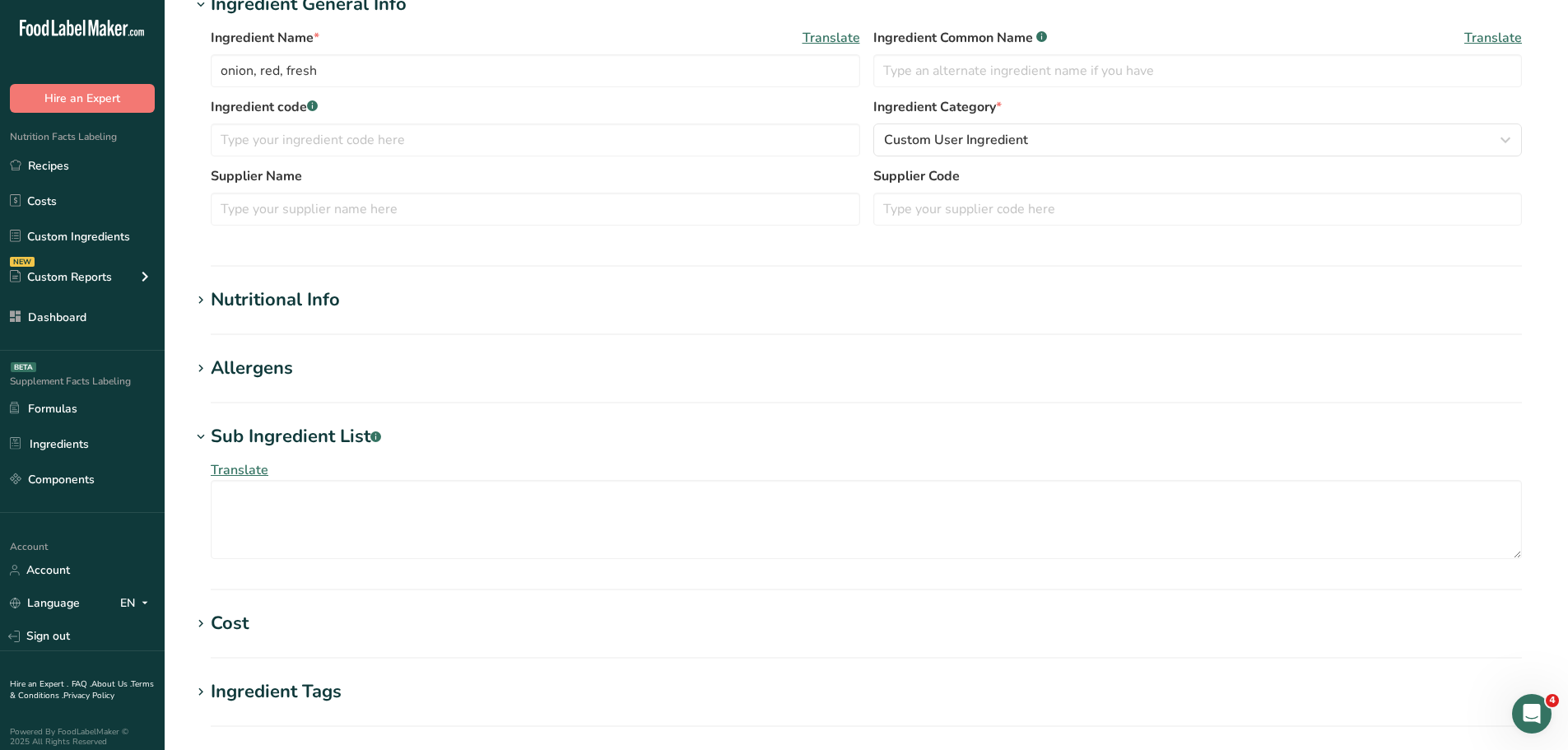
scroll to position [329, 0]
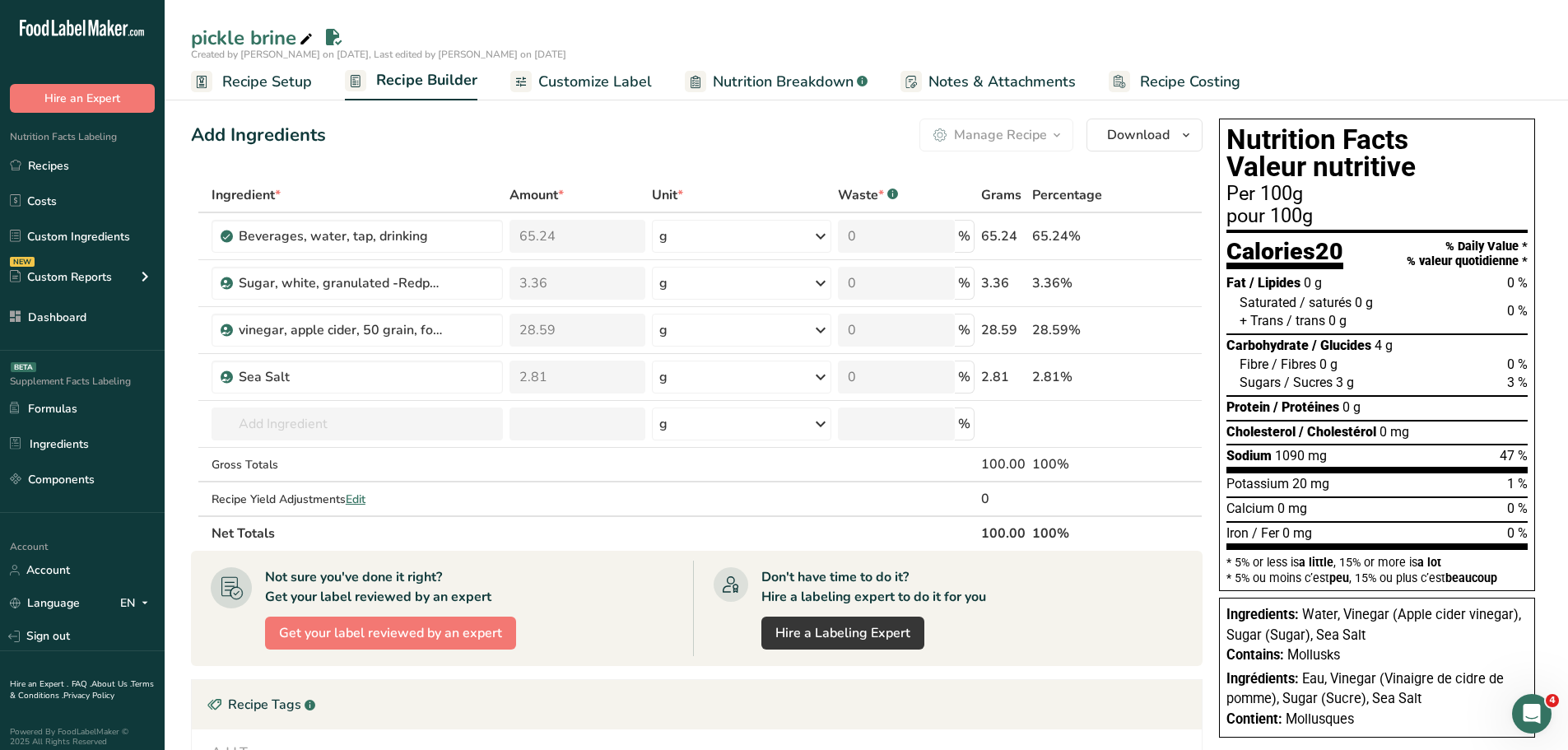
click at [625, 82] on span "Customize Label" at bounding box center [595, 82] width 113 height 22
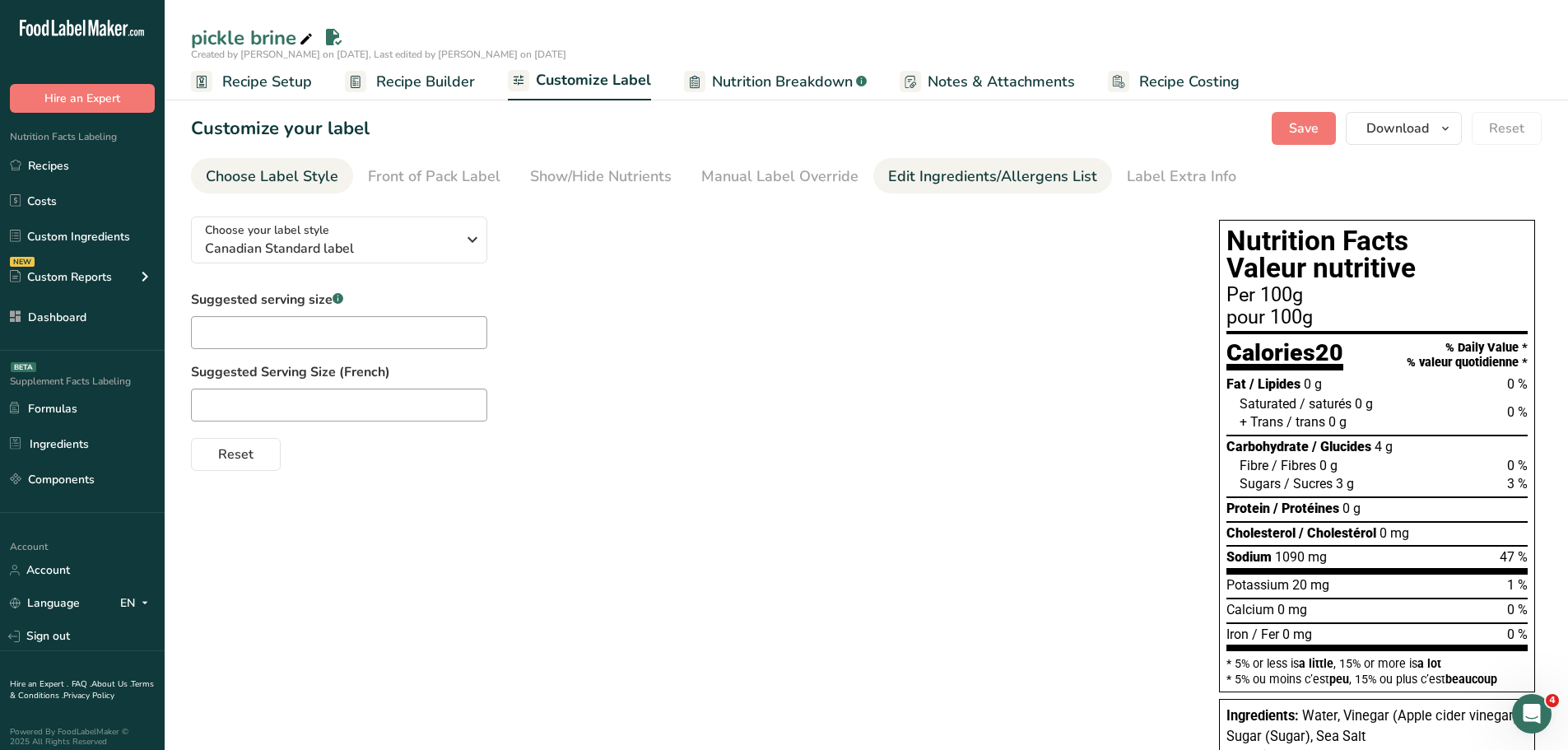
click at [907, 172] on div "Edit Ingredients/Allergens List" at bounding box center [993, 176] width 209 height 22
